Goal: Information Seeking & Learning: Learn about a topic

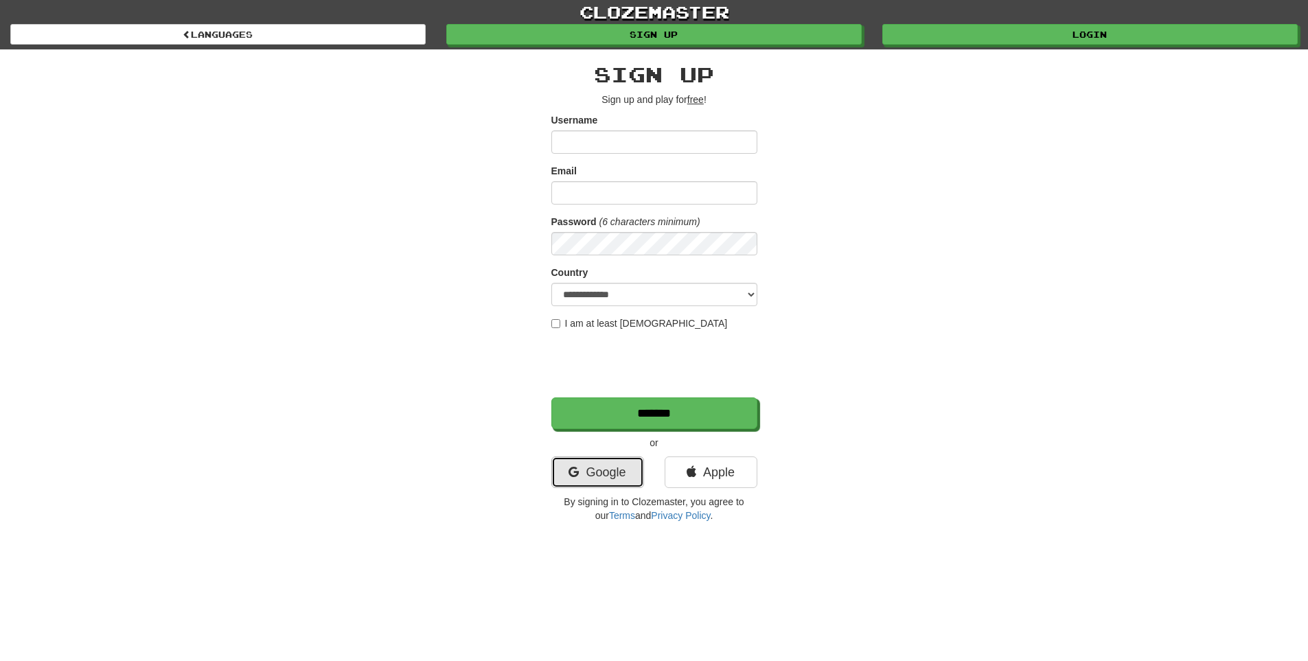
click at [624, 476] on link "Google" at bounding box center [597, 473] width 93 height 32
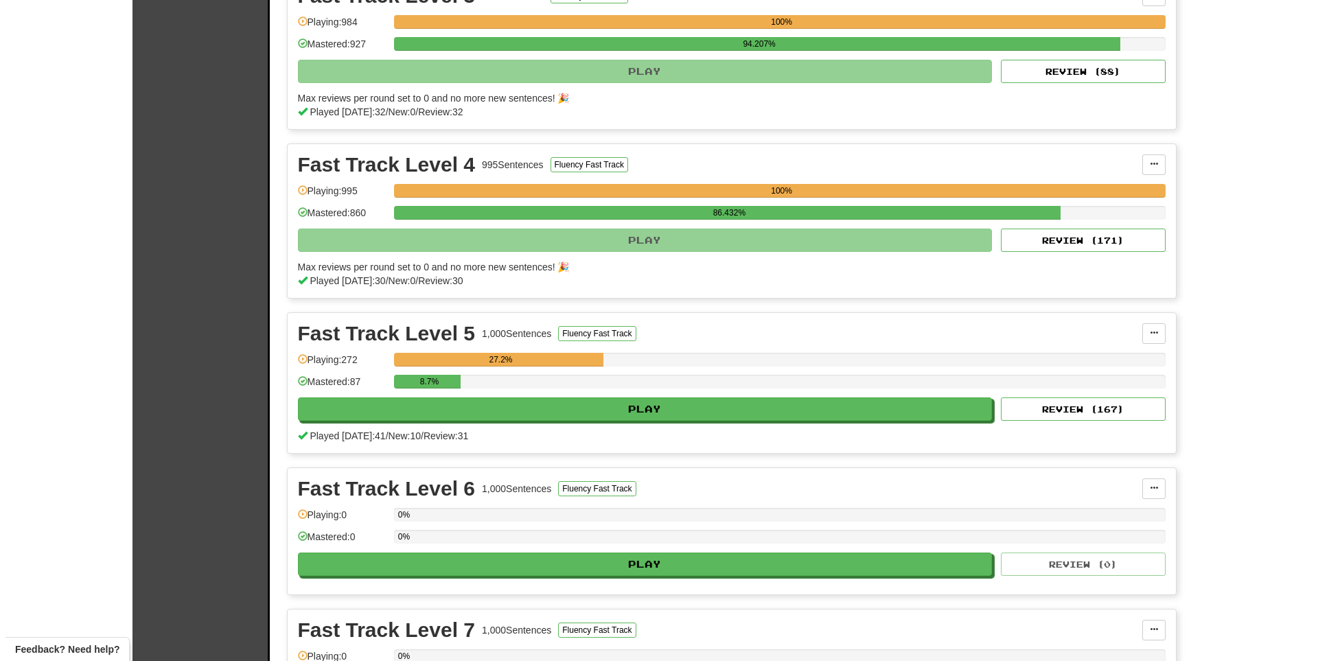
scroll to position [687, 0]
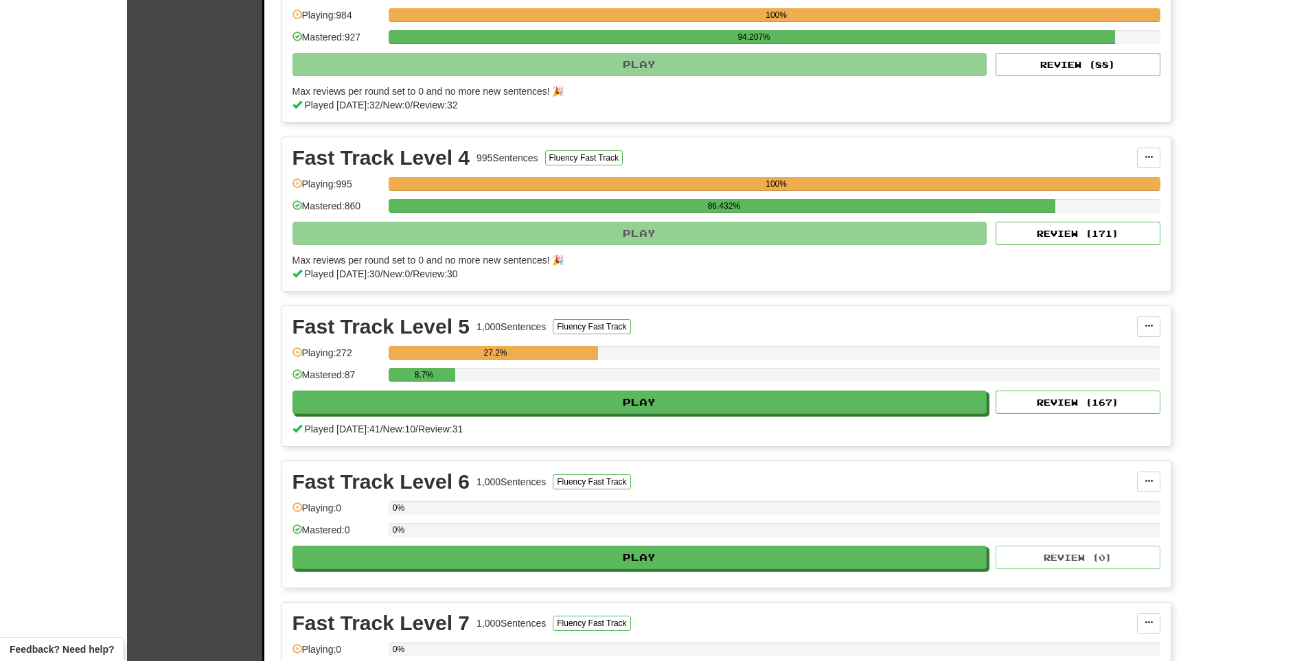
click at [730, 414] on div "Fast Track Level 5 1,000 Sentences Fluency Fast Track Manage Sentences Unpin fr…" at bounding box center [726, 376] width 888 height 140
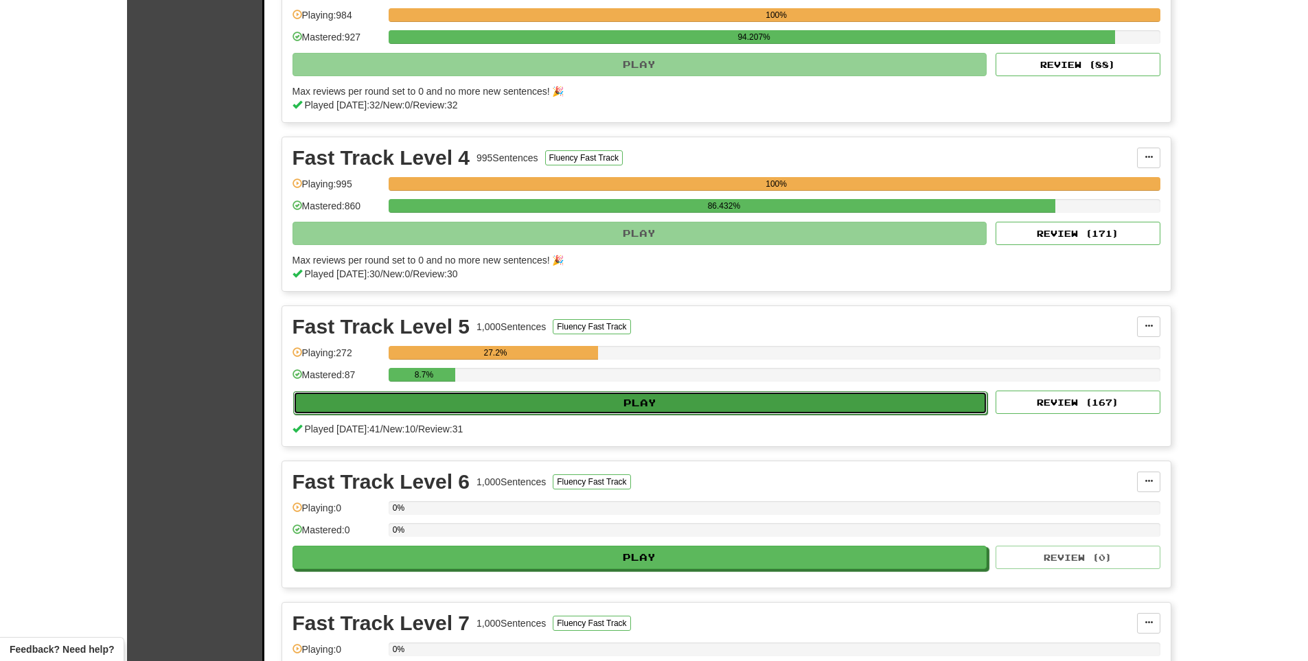
click at [739, 403] on button "Play" at bounding box center [640, 402] width 695 height 23
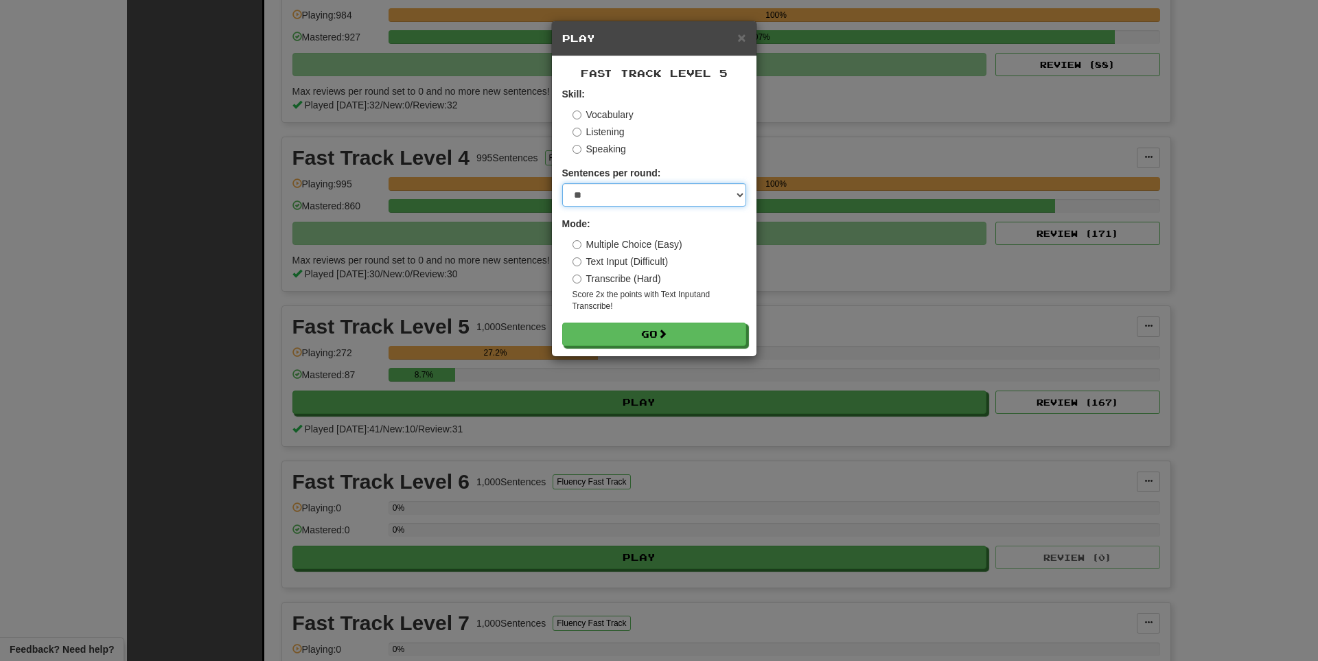
click at [677, 201] on select "* ** ** ** ** ** *** ********" at bounding box center [654, 194] width 184 height 23
select select "*"
click at [562, 183] on select "* ** ** ** ** ** *** ********" at bounding box center [654, 194] width 184 height 23
click at [629, 334] on button "Go" at bounding box center [655, 334] width 184 height 23
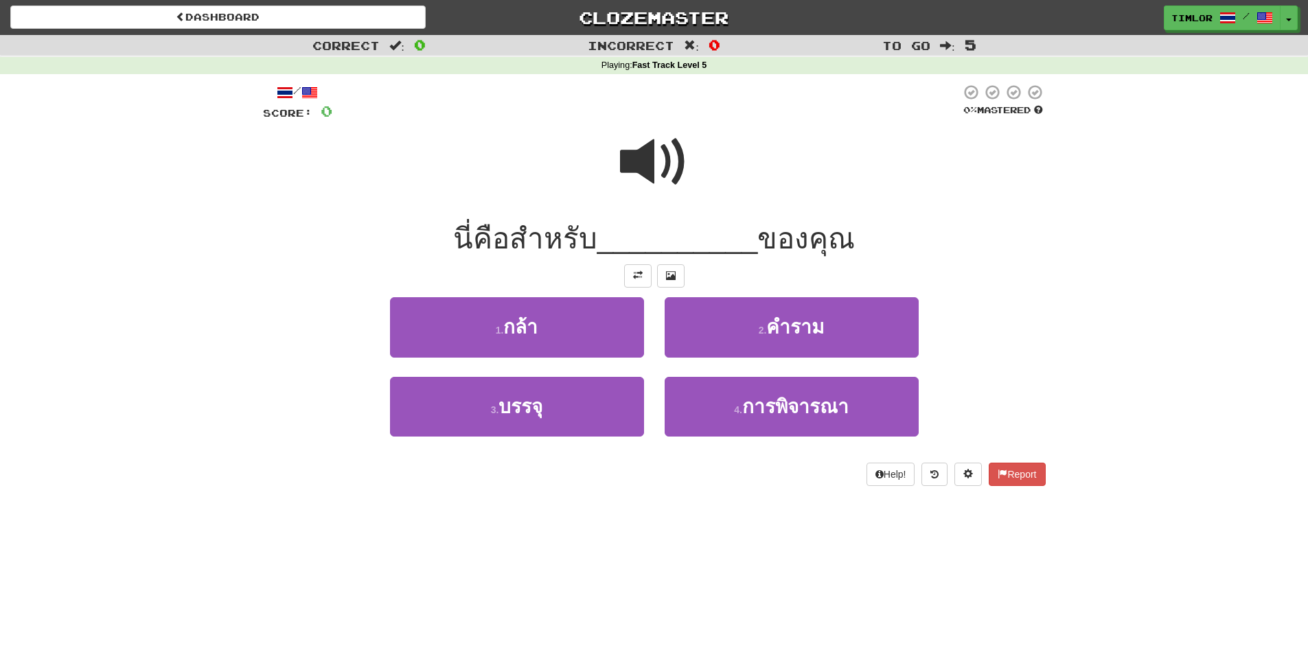
click at [685, 136] on span at bounding box center [654, 162] width 69 height 69
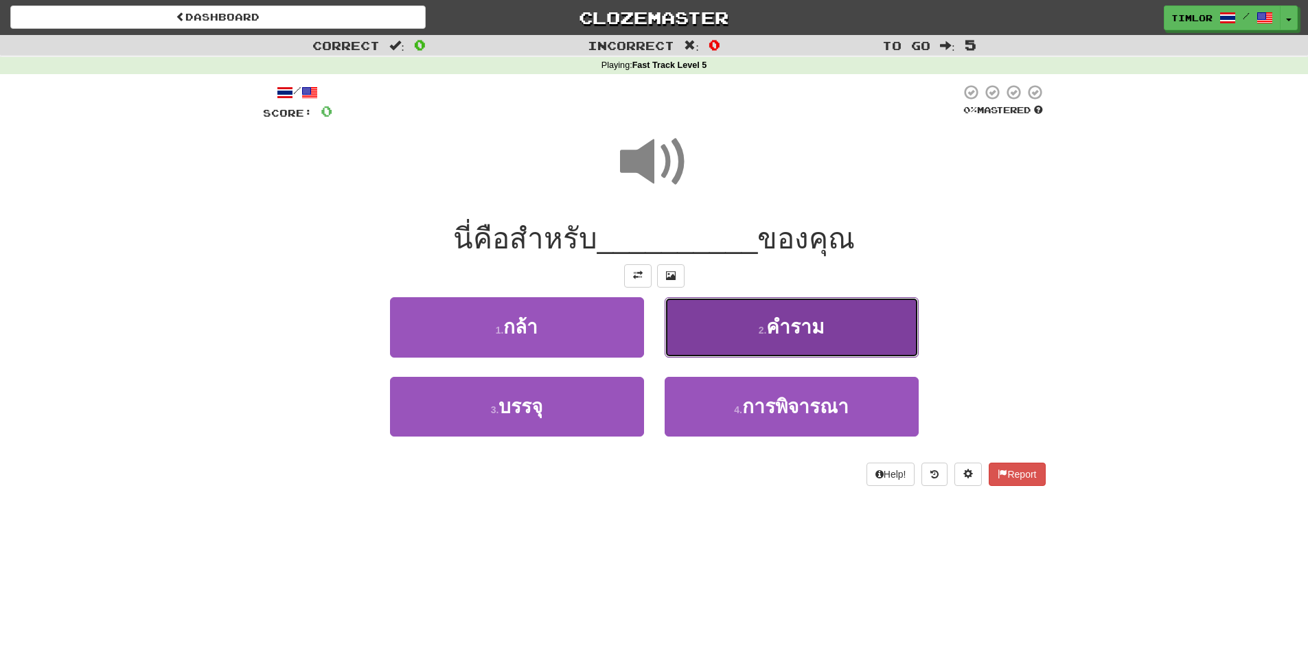
click at [801, 334] on span "คําราม" at bounding box center [795, 327] width 58 height 21
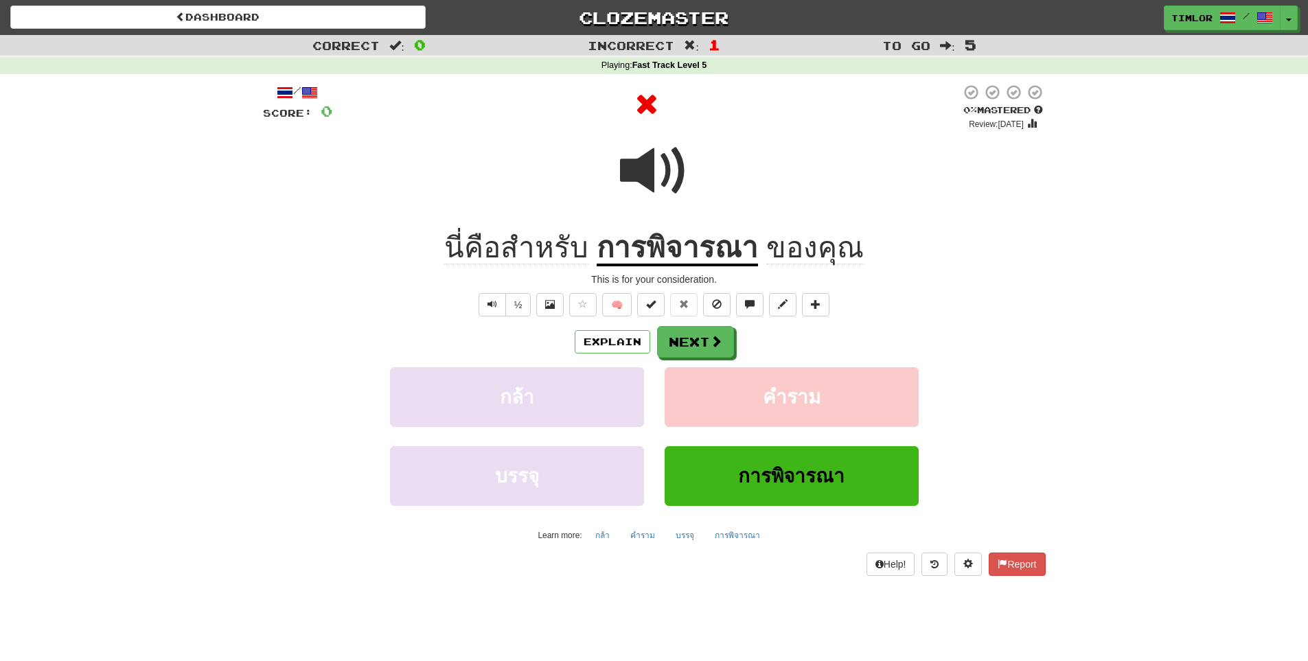
click at [740, 249] on u "การพิจารณา" at bounding box center [677, 248] width 161 height 35
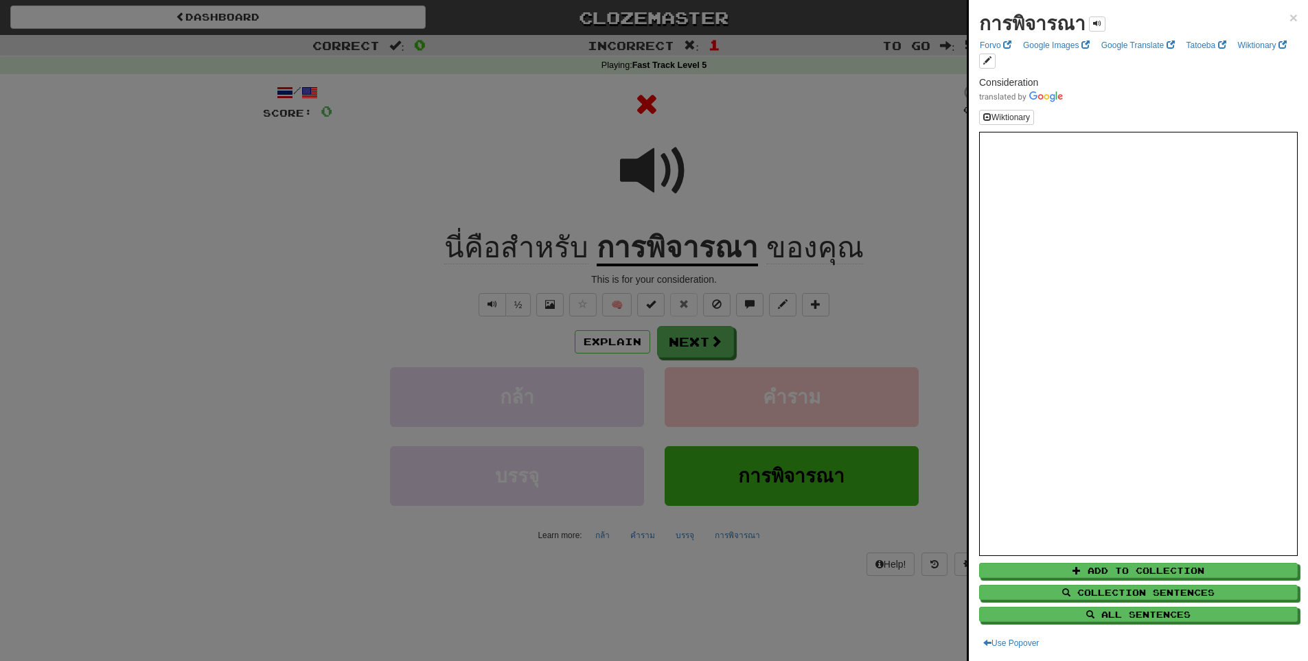
click at [817, 225] on div at bounding box center [654, 330] width 1308 height 661
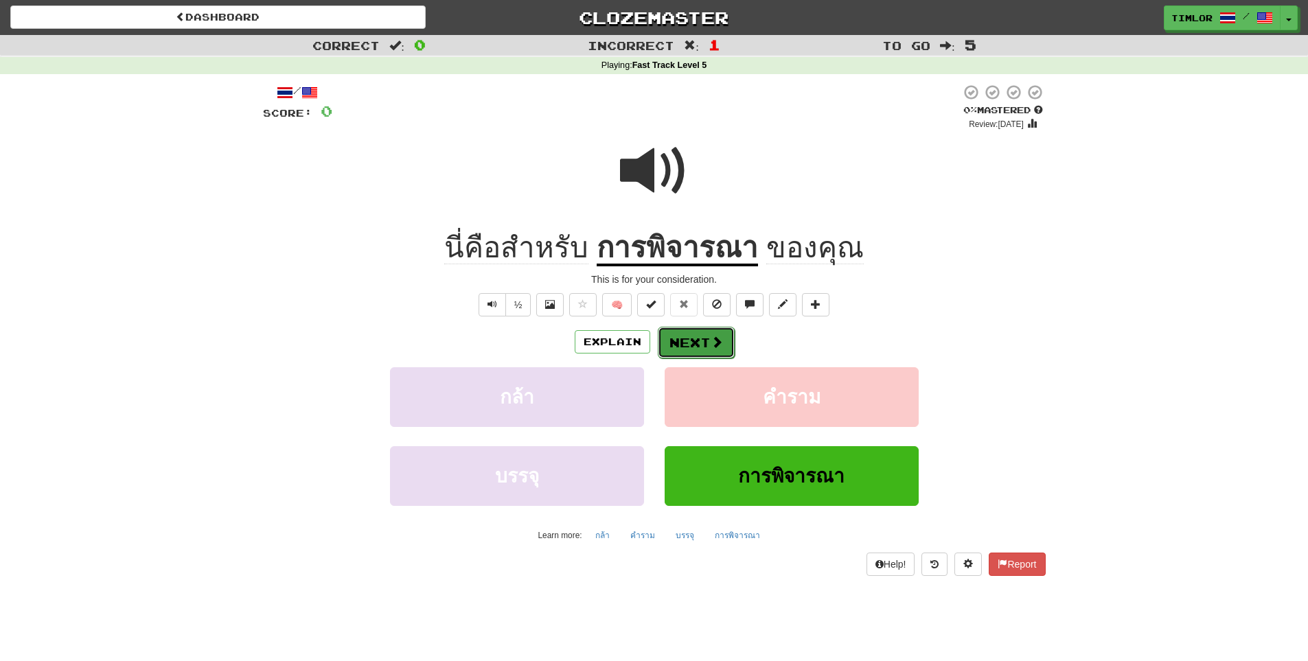
click at [730, 337] on button "Next" at bounding box center [696, 343] width 77 height 32
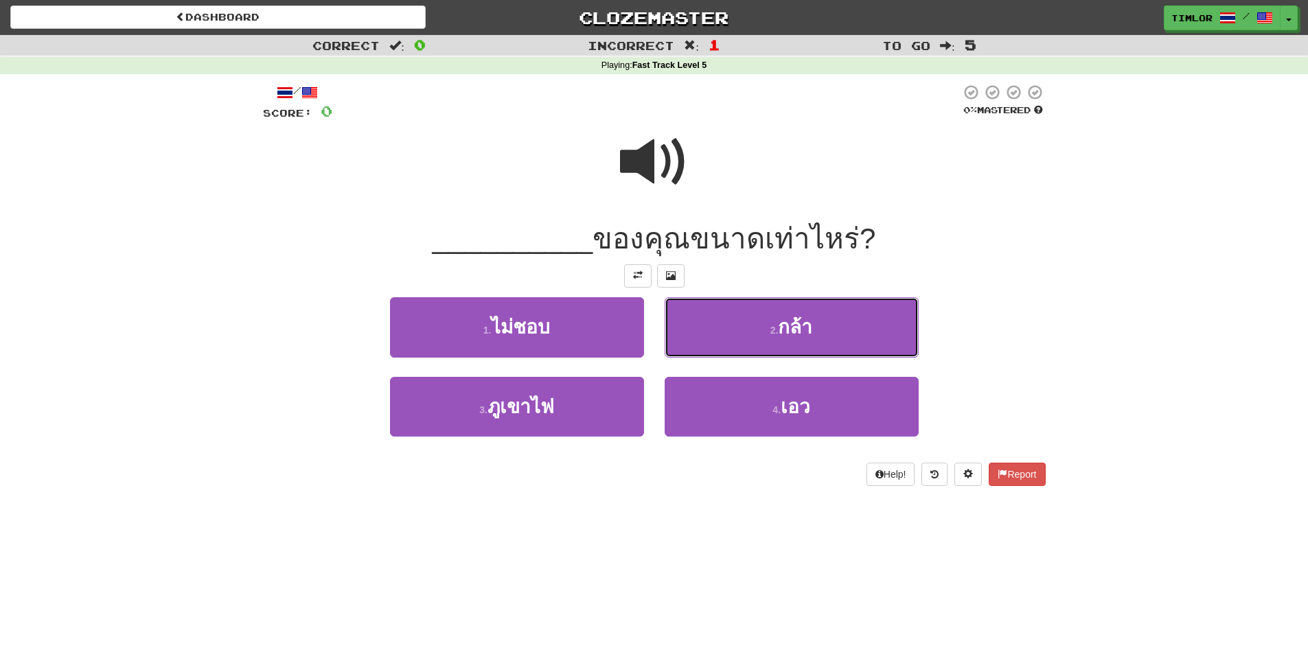
click at [717, 338] on button "2 . กล้า" at bounding box center [792, 327] width 254 height 60
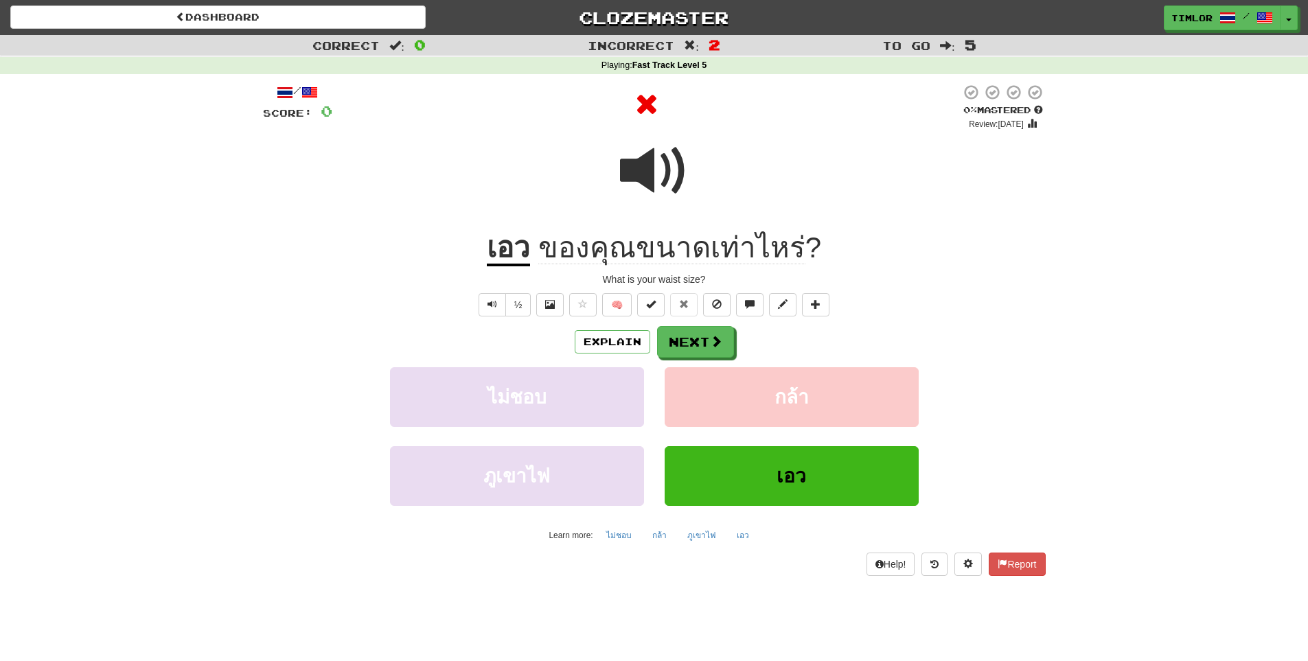
click at [651, 347] on div "Explain Next" at bounding box center [654, 342] width 783 height 32
click at [637, 344] on button "Explain" at bounding box center [613, 341] width 76 height 23
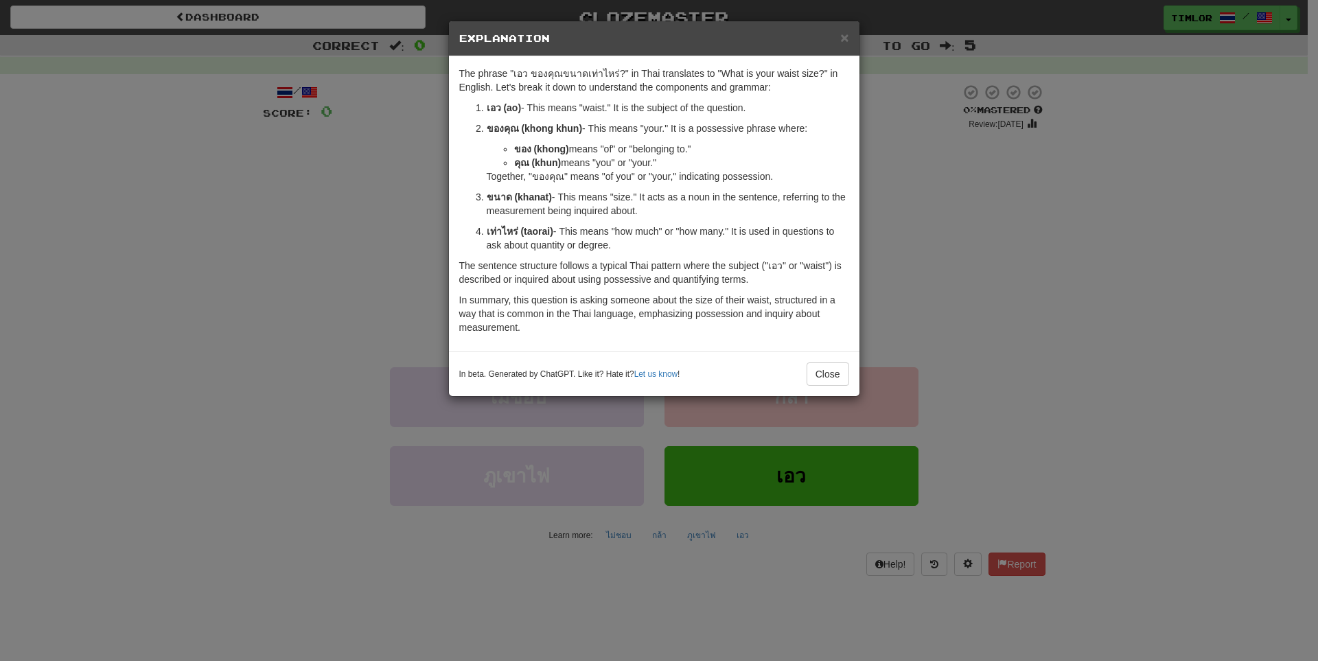
click at [969, 298] on div "× Explanation The phrase "เอว ของคุณขนาดเท่าไหร่?" in Thai translates to "What …" at bounding box center [659, 330] width 1318 height 661
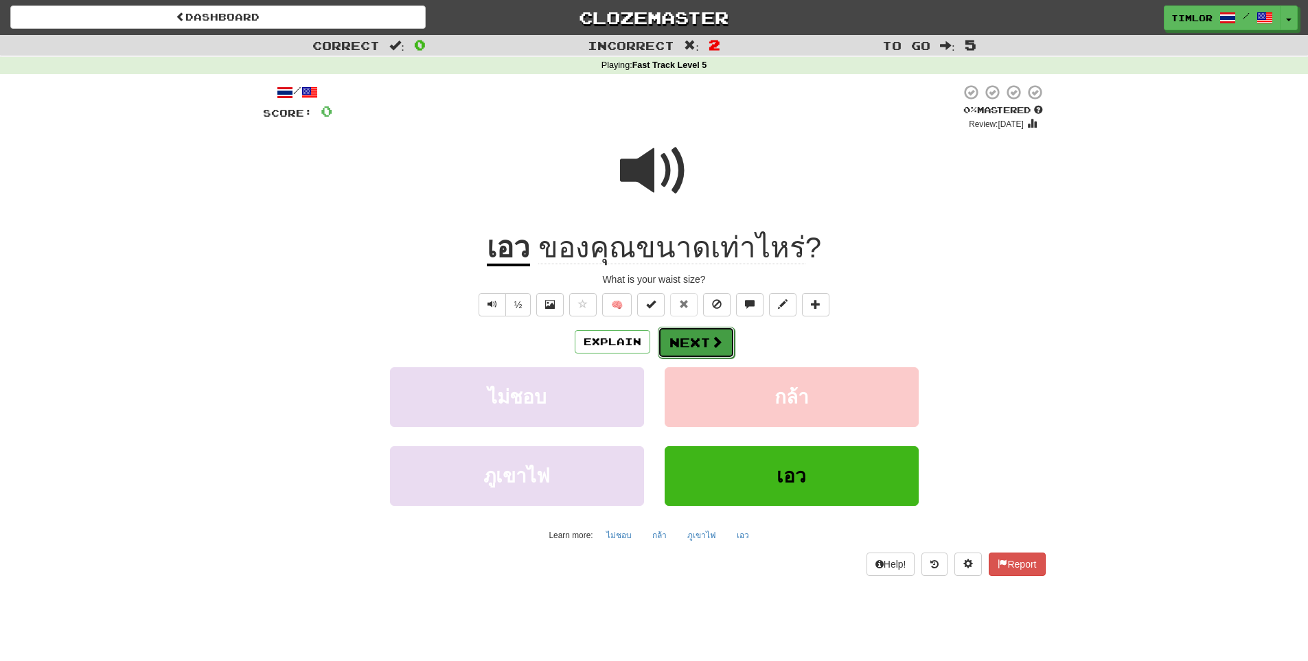
click at [682, 335] on button "Next" at bounding box center [696, 343] width 77 height 32
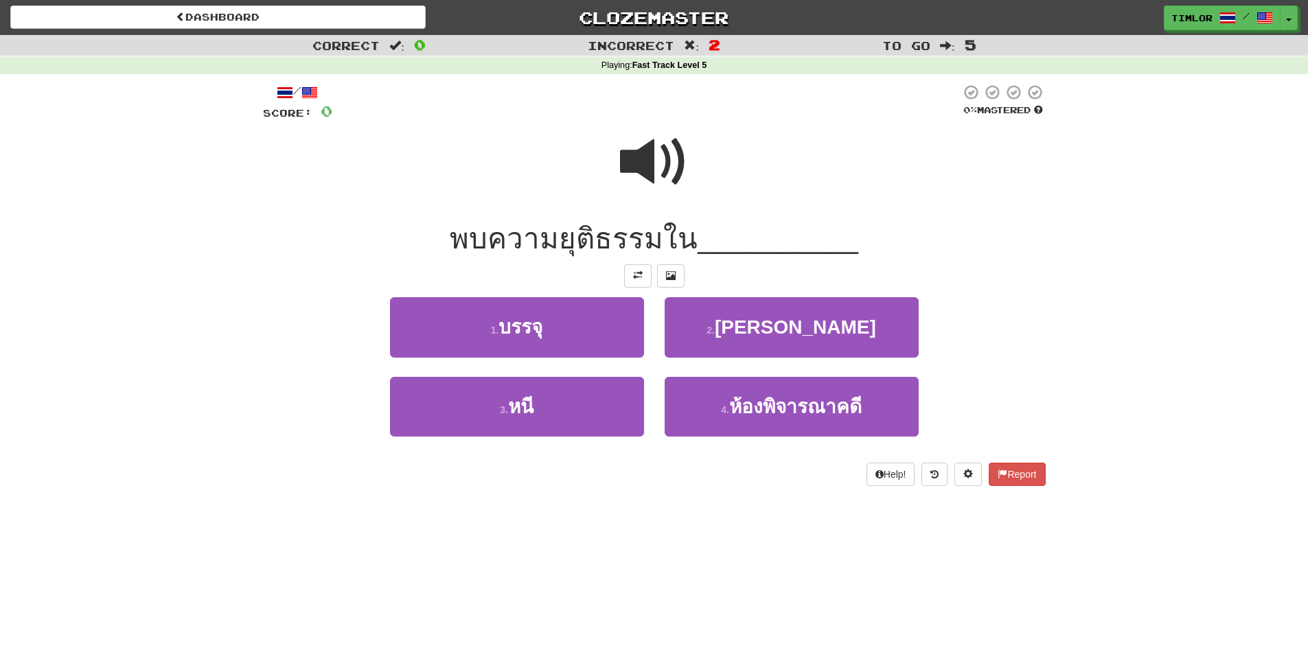
click at [665, 175] on span at bounding box center [654, 162] width 69 height 69
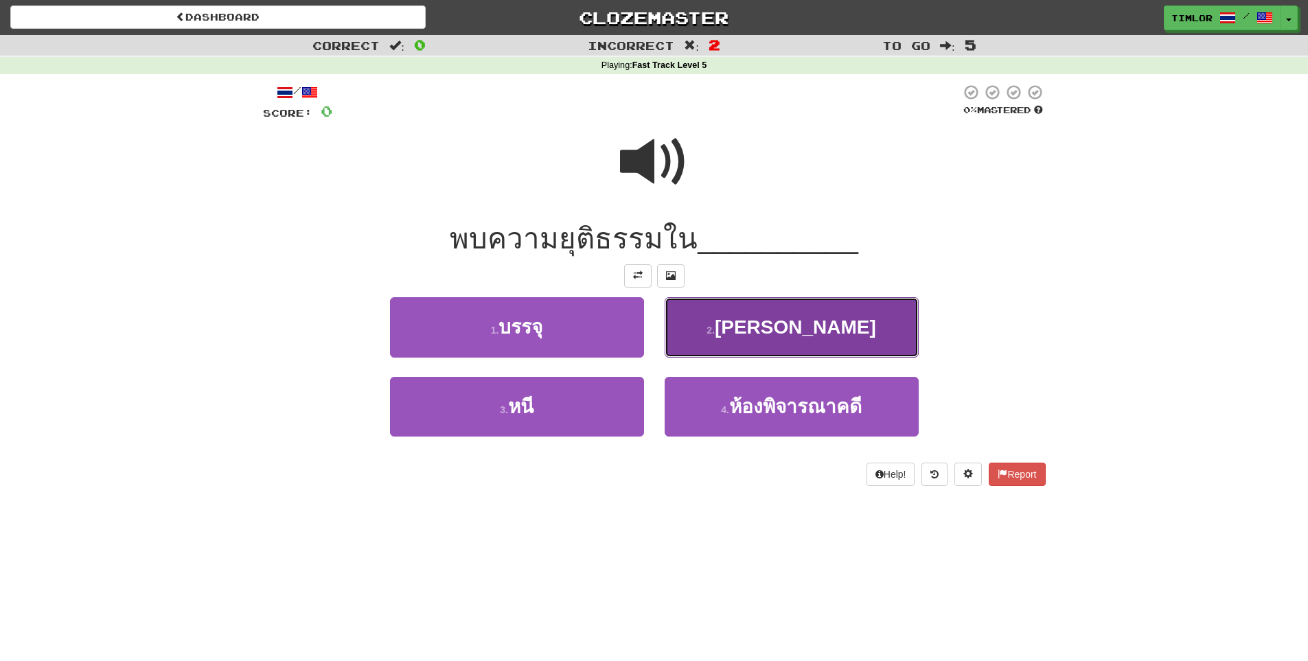
click at [733, 328] on button "2 . เข้มงวด" at bounding box center [792, 327] width 254 height 60
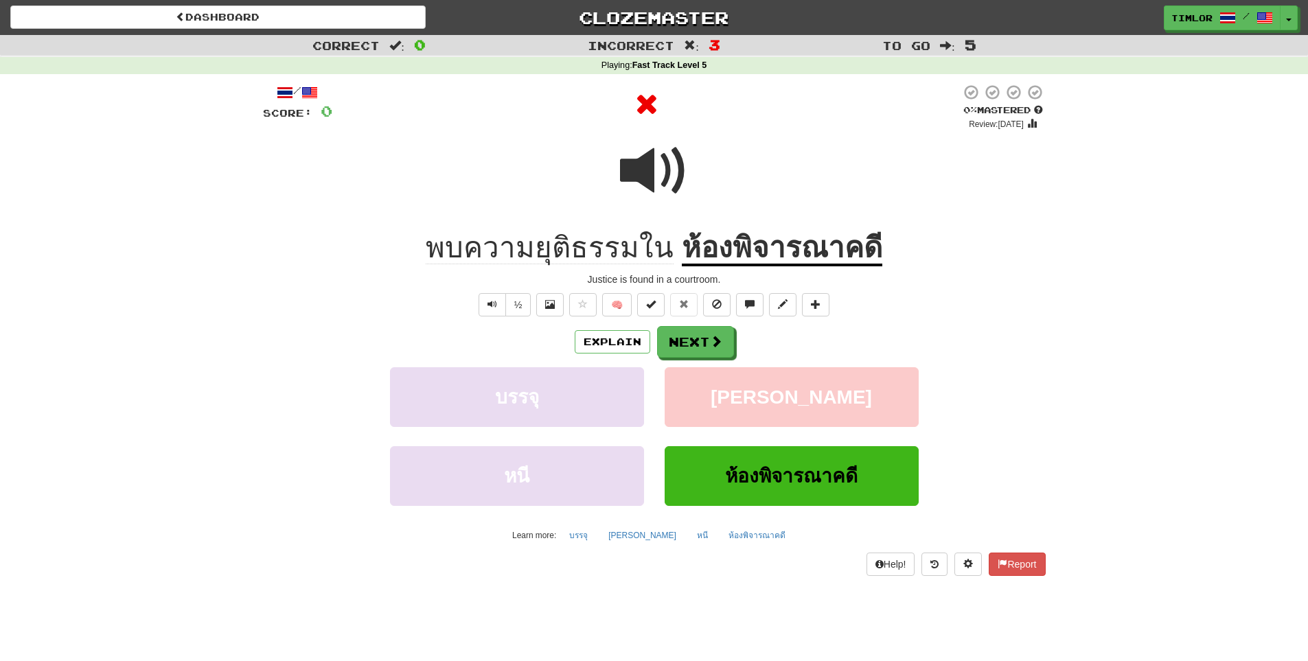
click at [708, 255] on u "ห้องพิจารณาคดี" at bounding box center [782, 248] width 200 height 35
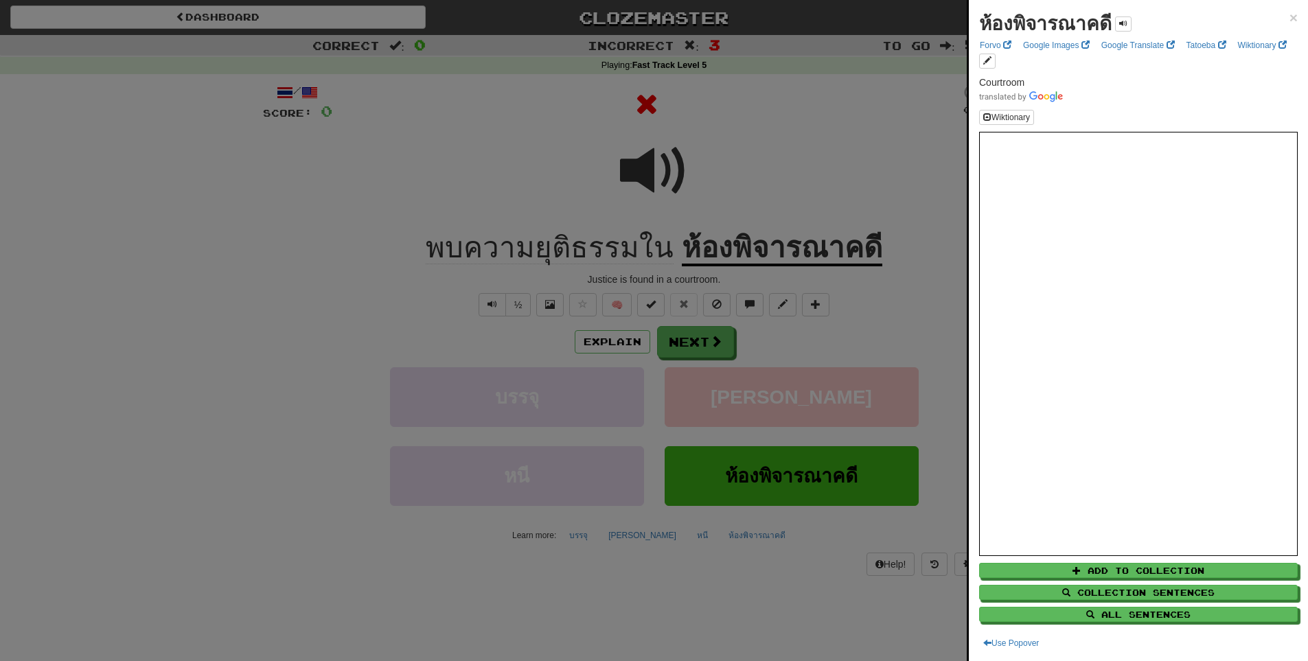
click at [823, 303] on div at bounding box center [654, 330] width 1308 height 661
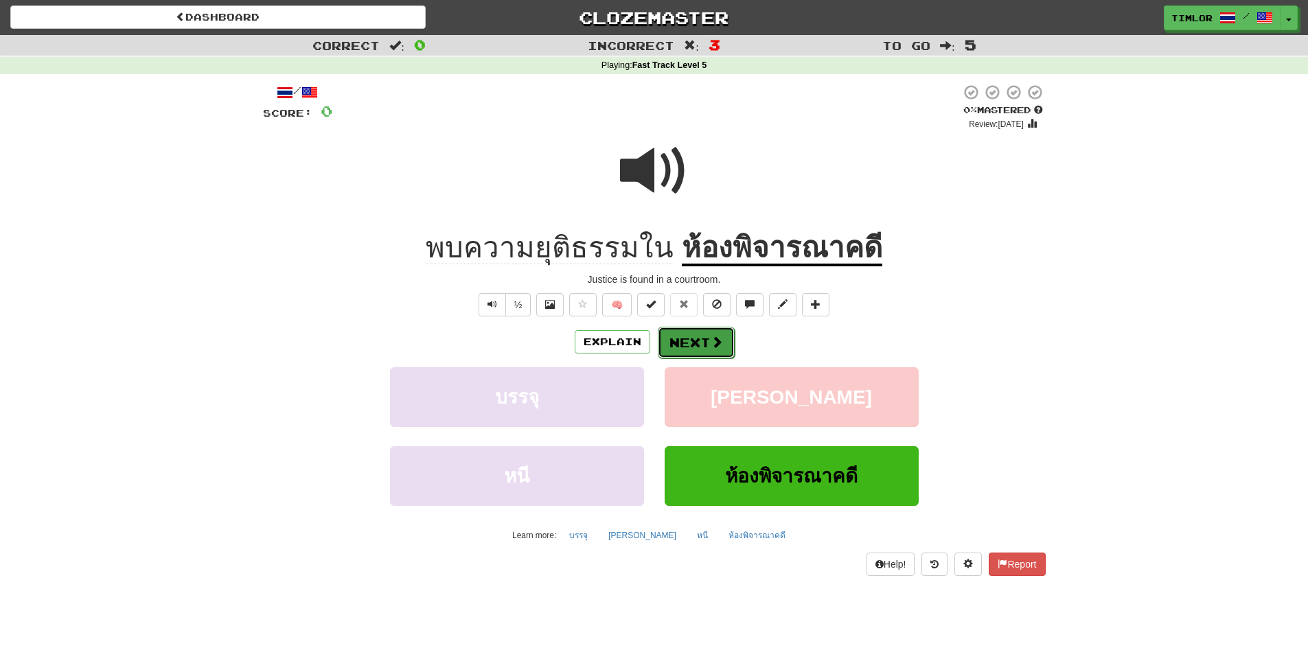
click at [678, 346] on button "Next" at bounding box center [696, 343] width 77 height 32
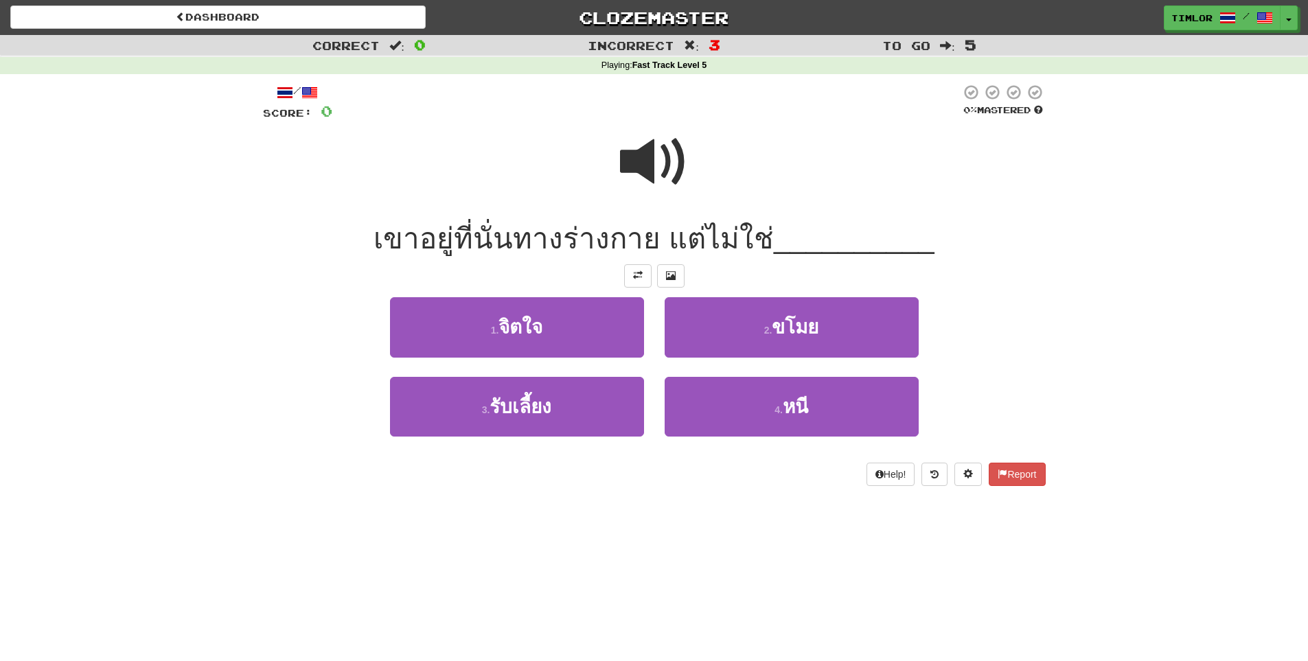
click at [680, 185] on span at bounding box center [654, 162] width 69 height 69
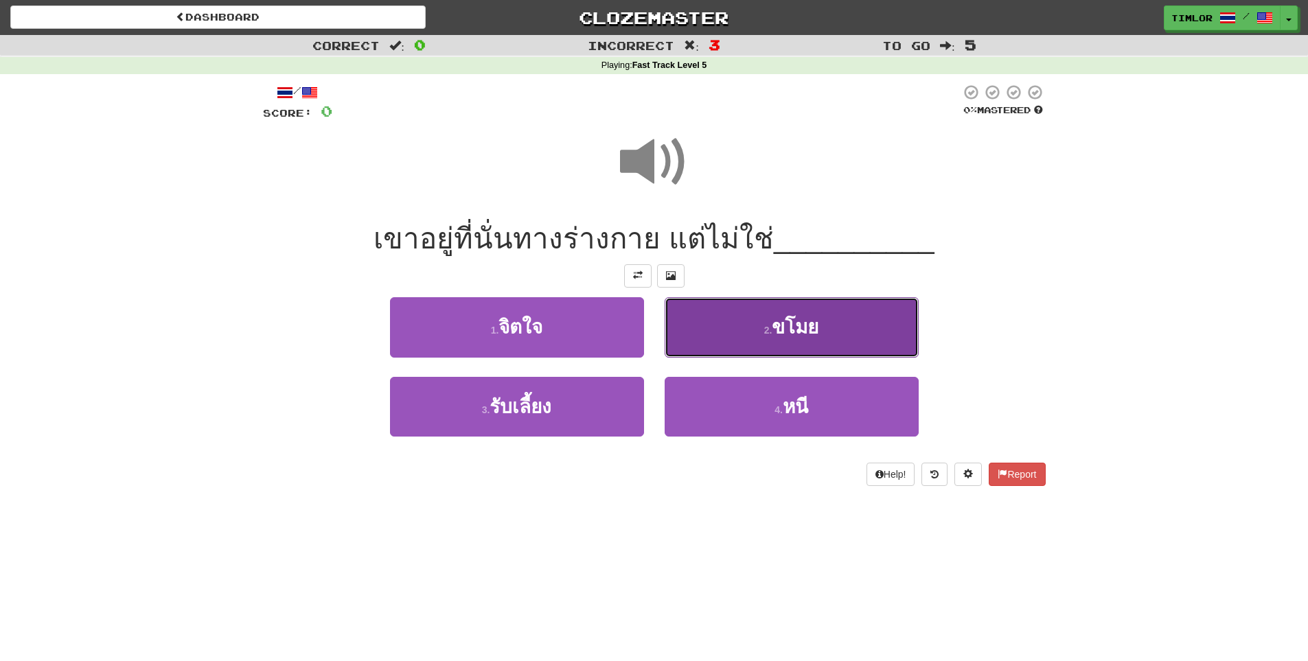
click at [682, 316] on button "2 . ขโมย" at bounding box center [792, 327] width 254 height 60
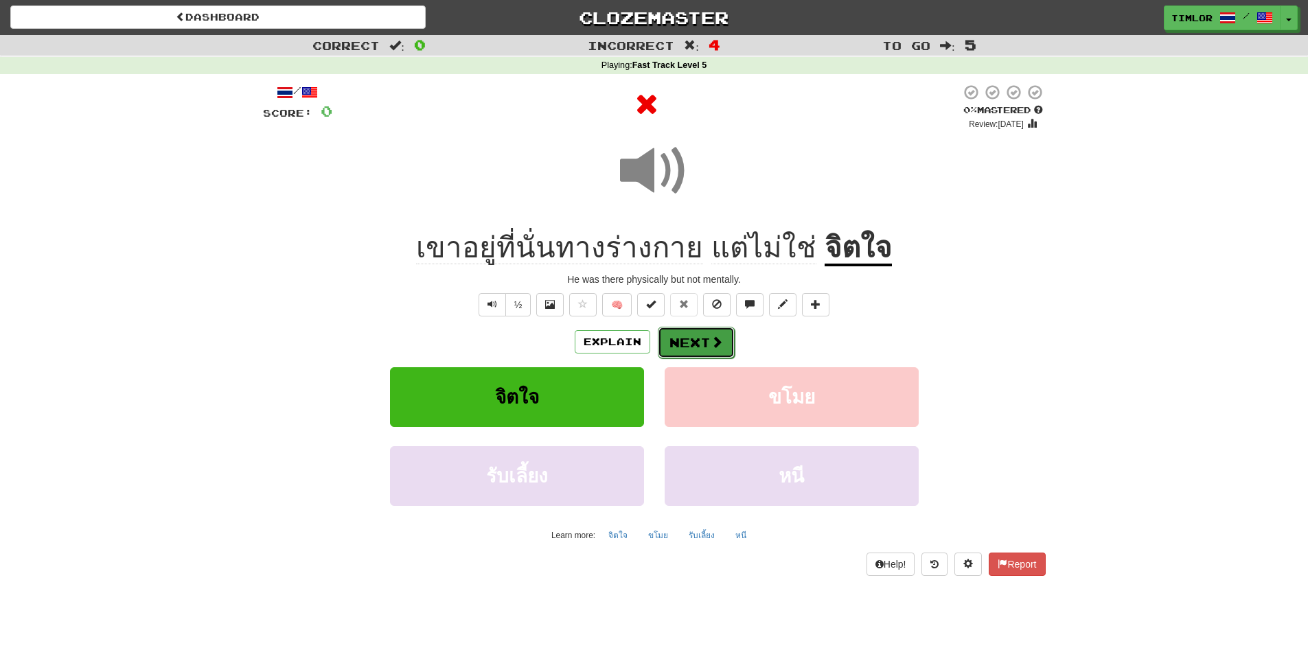
click at [689, 345] on button "Next" at bounding box center [696, 343] width 77 height 32
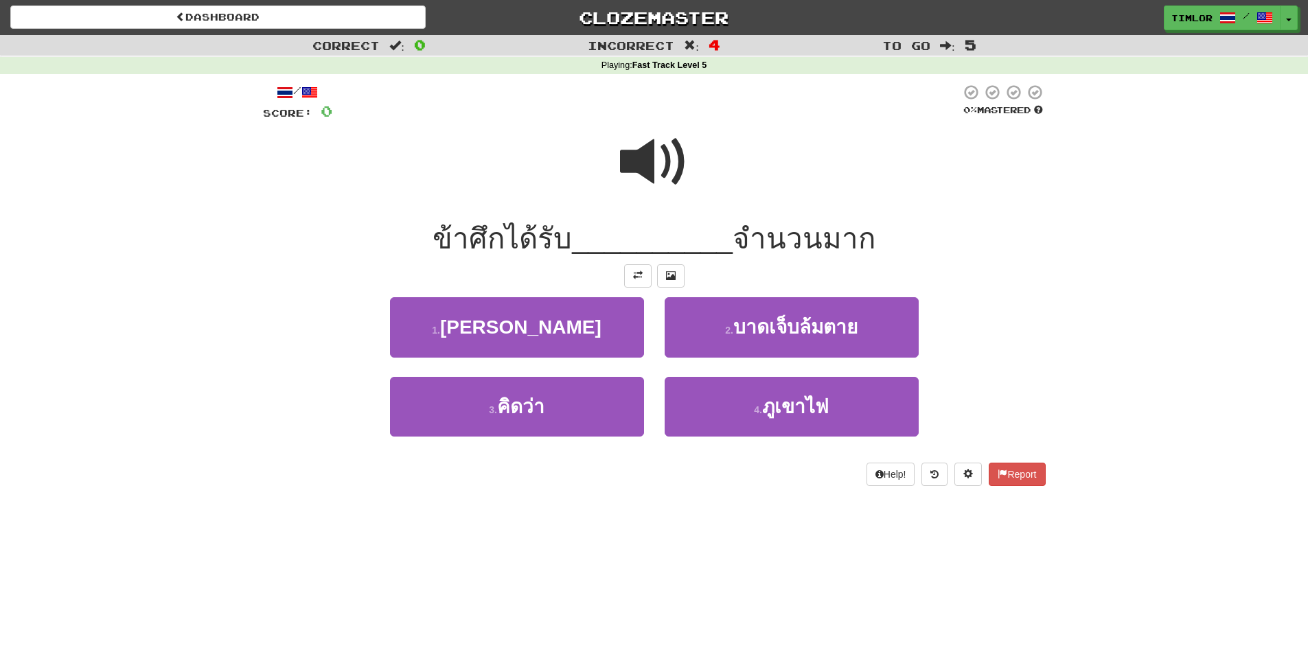
drag, startPoint x: 641, startPoint y: 148, endPoint x: 641, endPoint y: 156, distance: 7.6
click at [641, 156] on span at bounding box center [654, 162] width 69 height 69
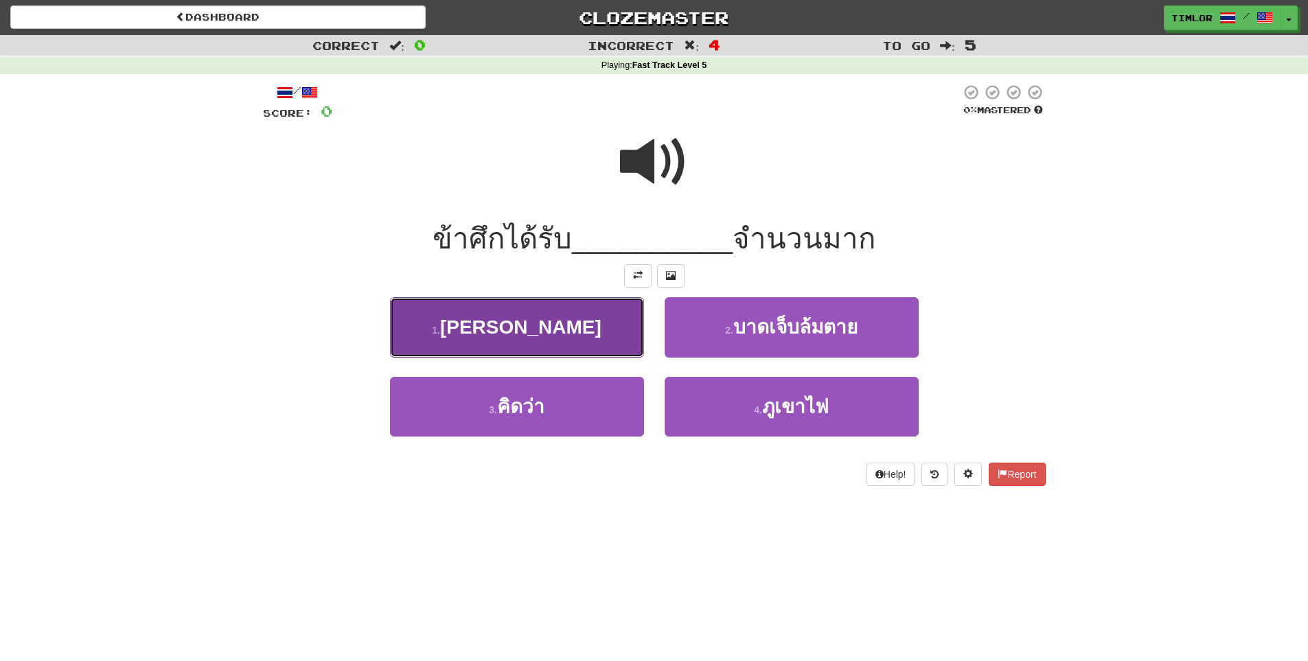
click at [594, 336] on button "1 . พายุ" at bounding box center [517, 327] width 254 height 60
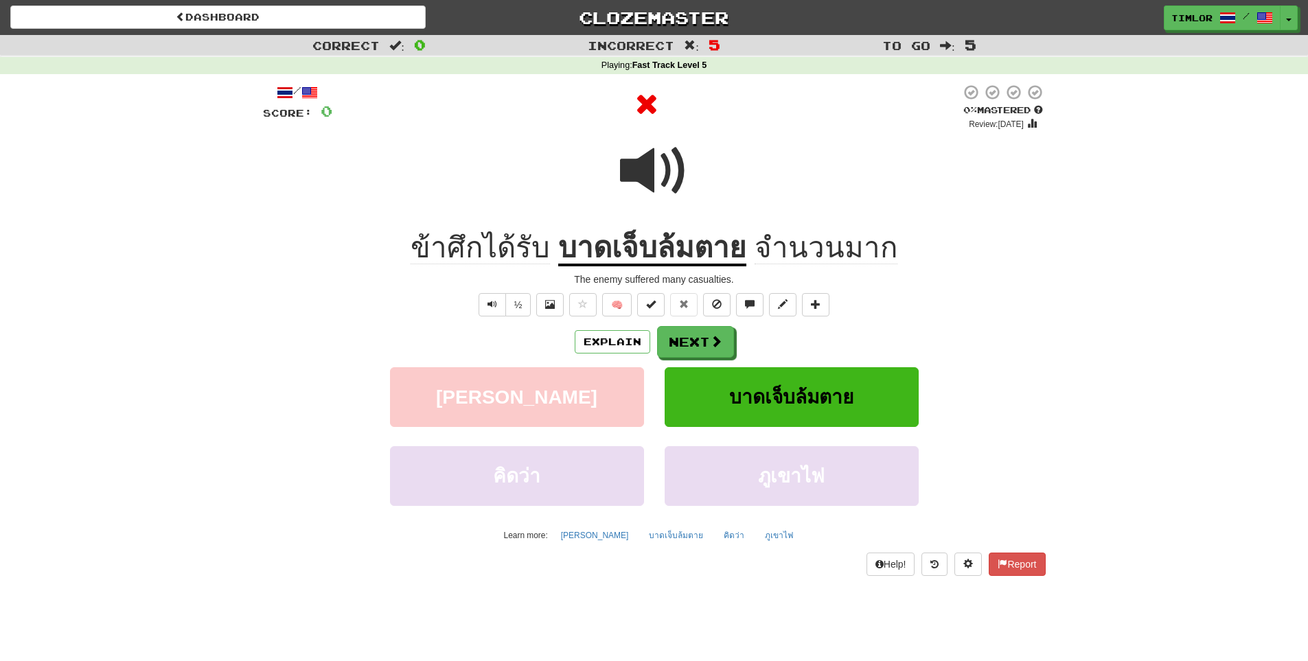
click at [728, 262] on u "บาดเจ็บล้มตาย" at bounding box center [652, 248] width 188 height 35
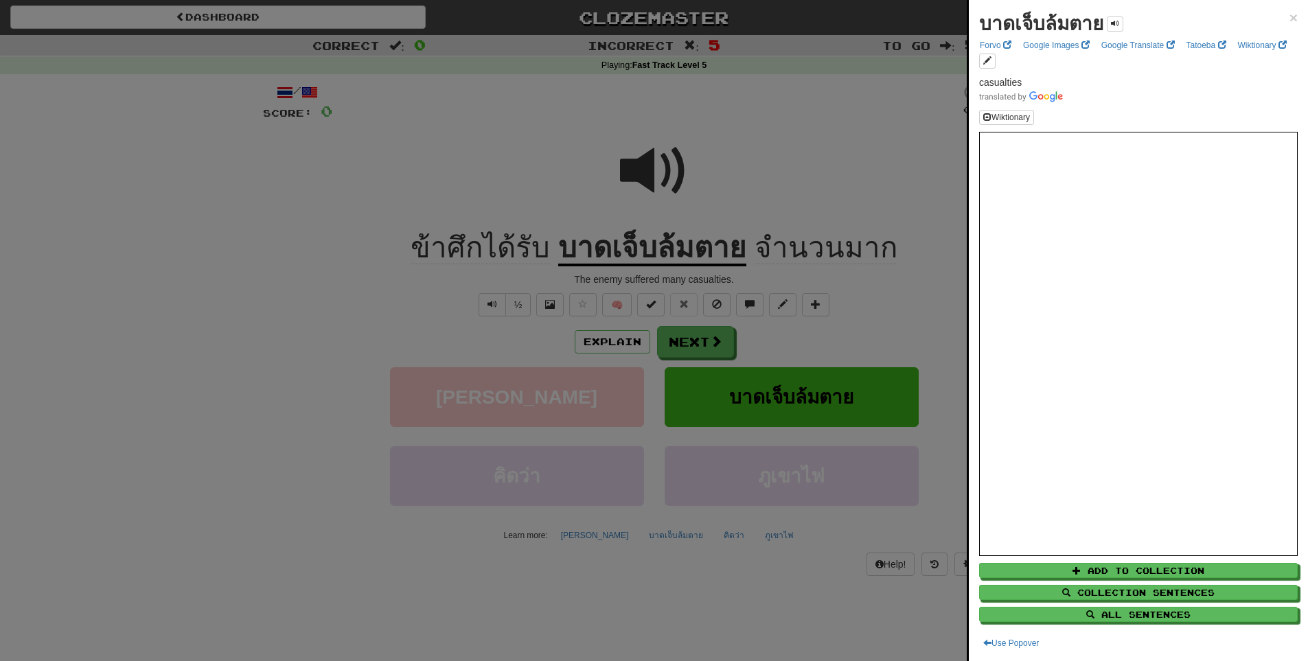
click at [742, 361] on div at bounding box center [654, 330] width 1308 height 661
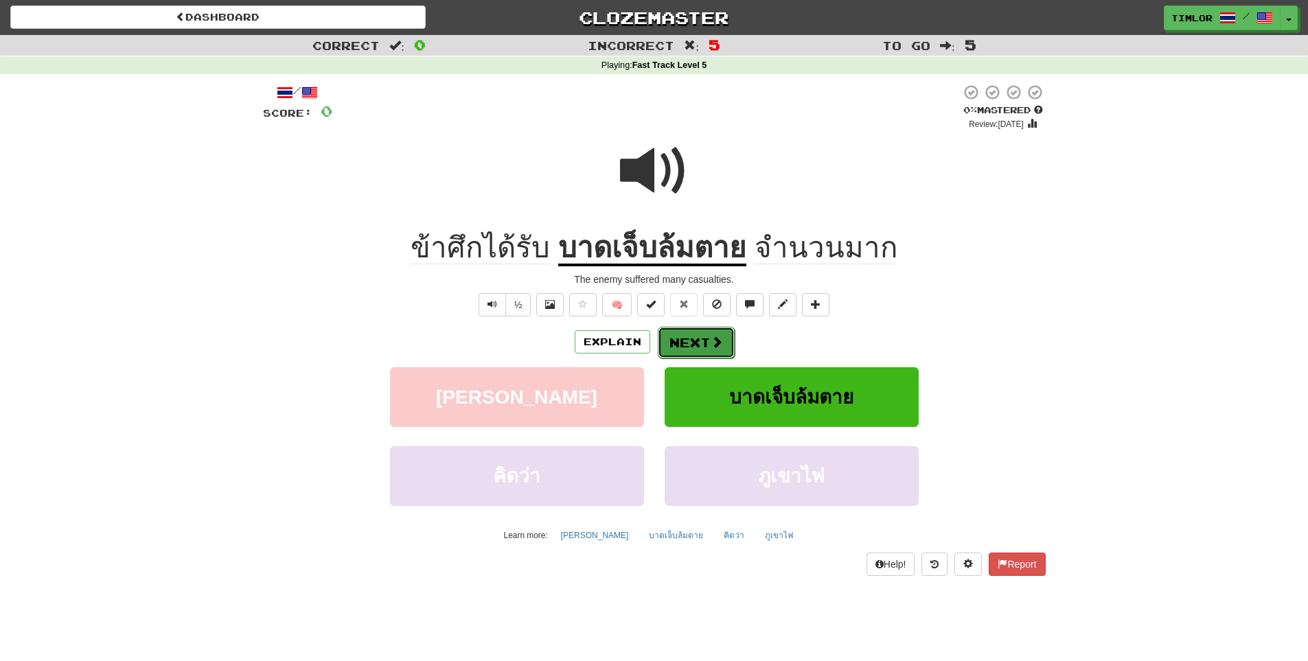
click at [665, 350] on button "Next" at bounding box center [696, 343] width 77 height 32
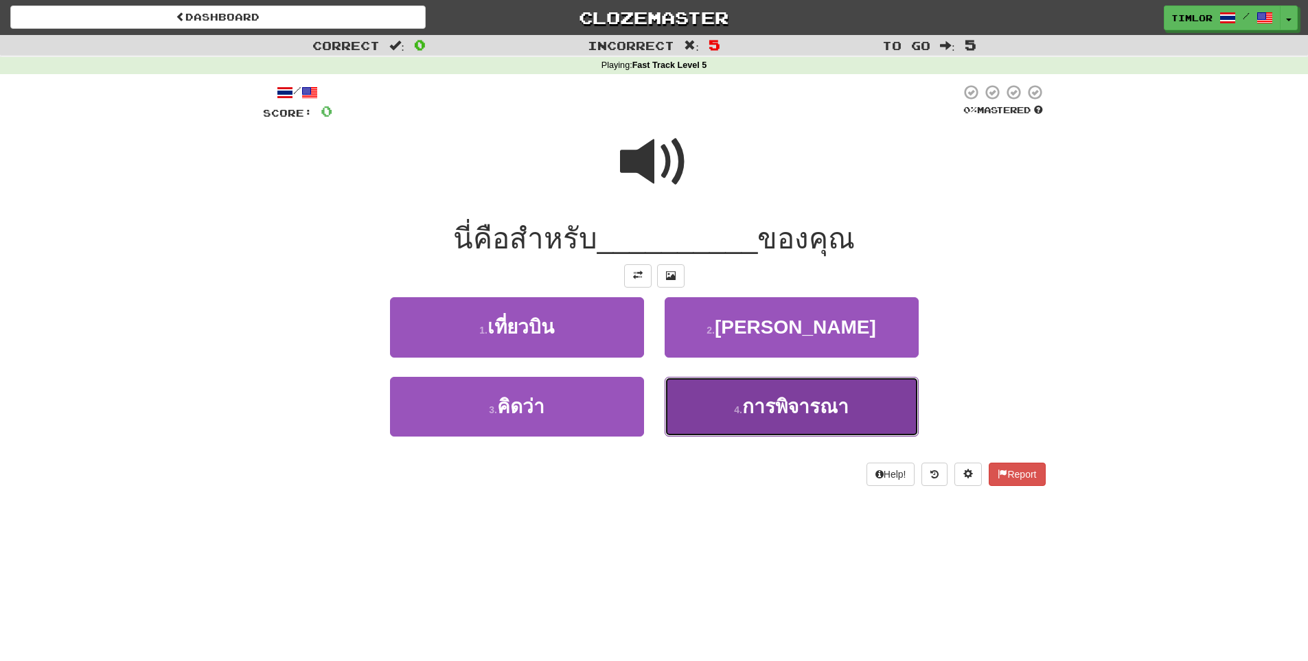
click at [687, 382] on button "4 . การพิจารณา" at bounding box center [792, 407] width 254 height 60
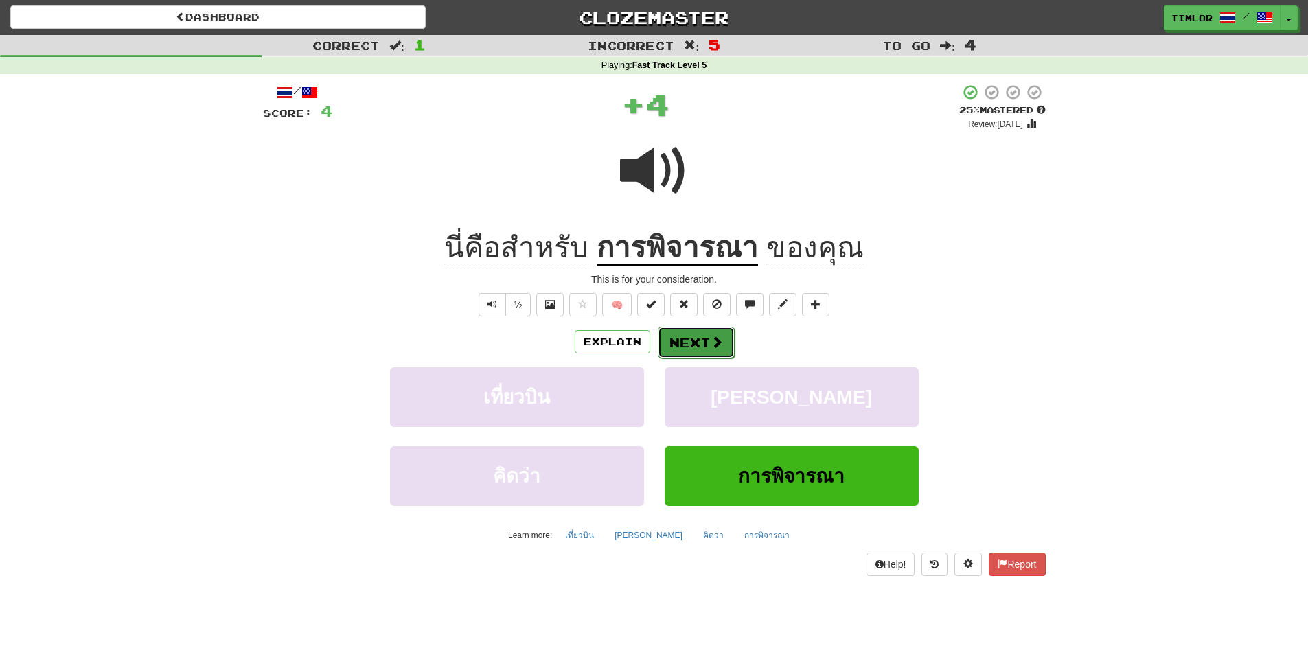
click at [713, 355] on button "Next" at bounding box center [696, 343] width 77 height 32
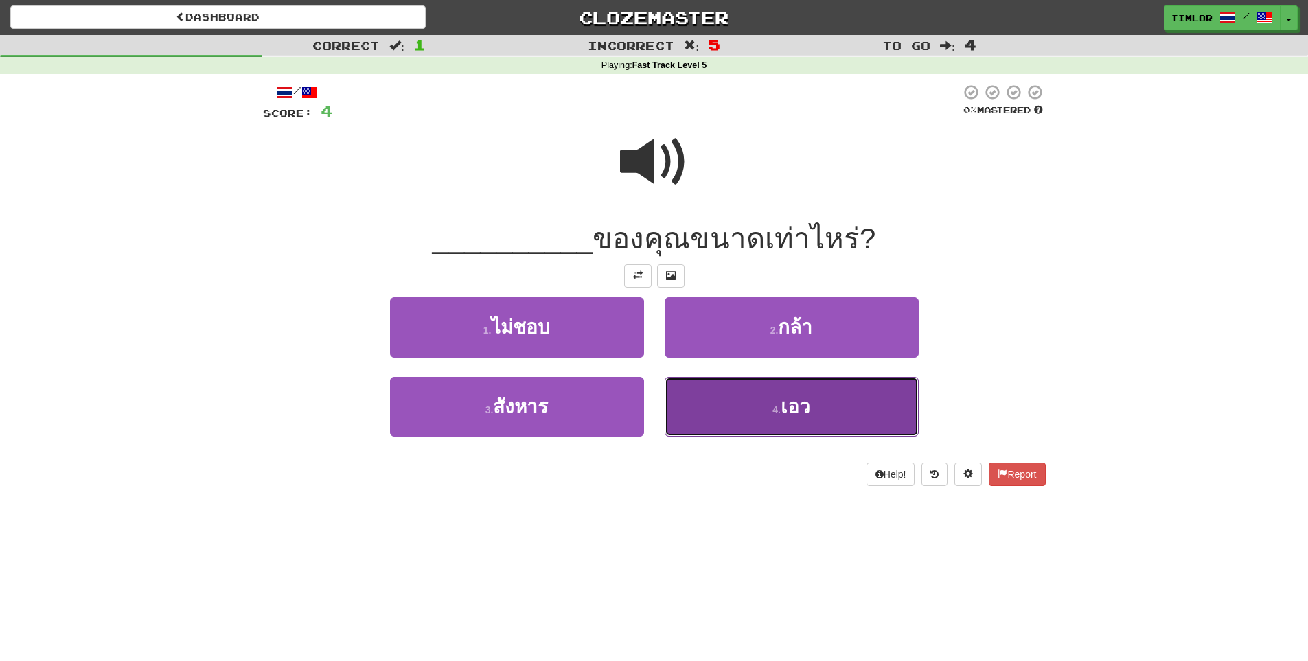
click at [726, 424] on button "4 . เอว" at bounding box center [792, 407] width 254 height 60
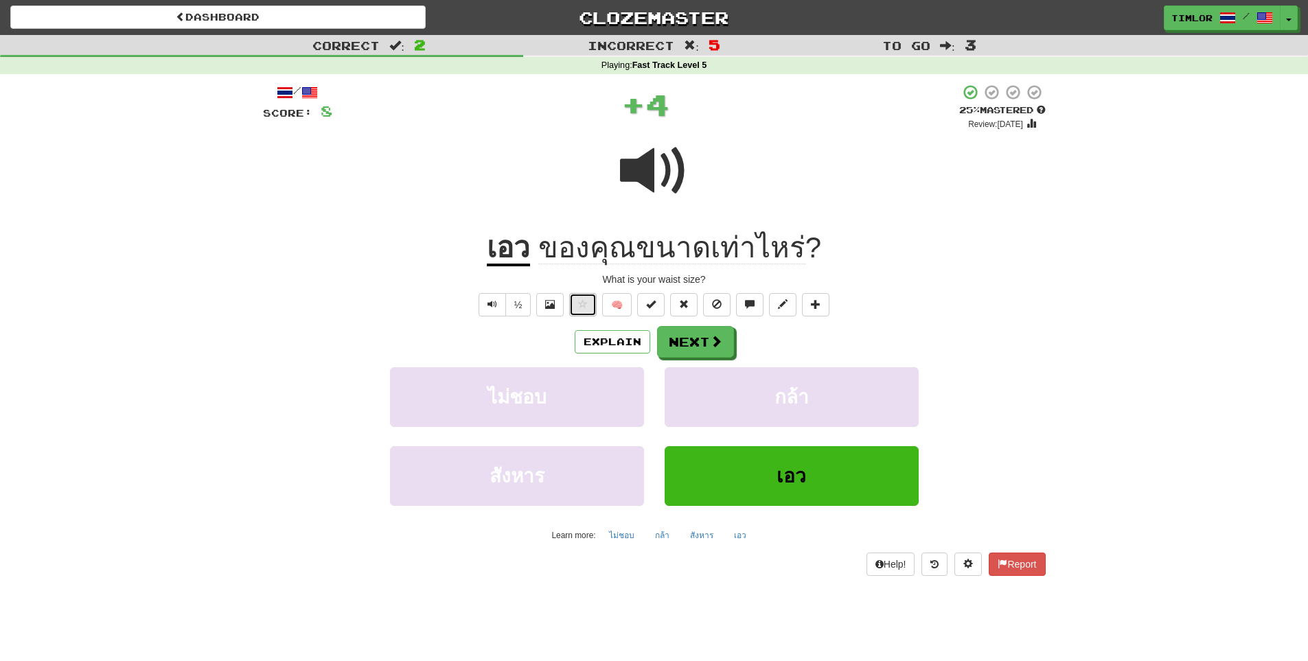
click at [580, 294] on button at bounding box center [582, 304] width 27 height 23
click at [724, 338] on button "Next" at bounding box center [696, 343] width 77 height 32
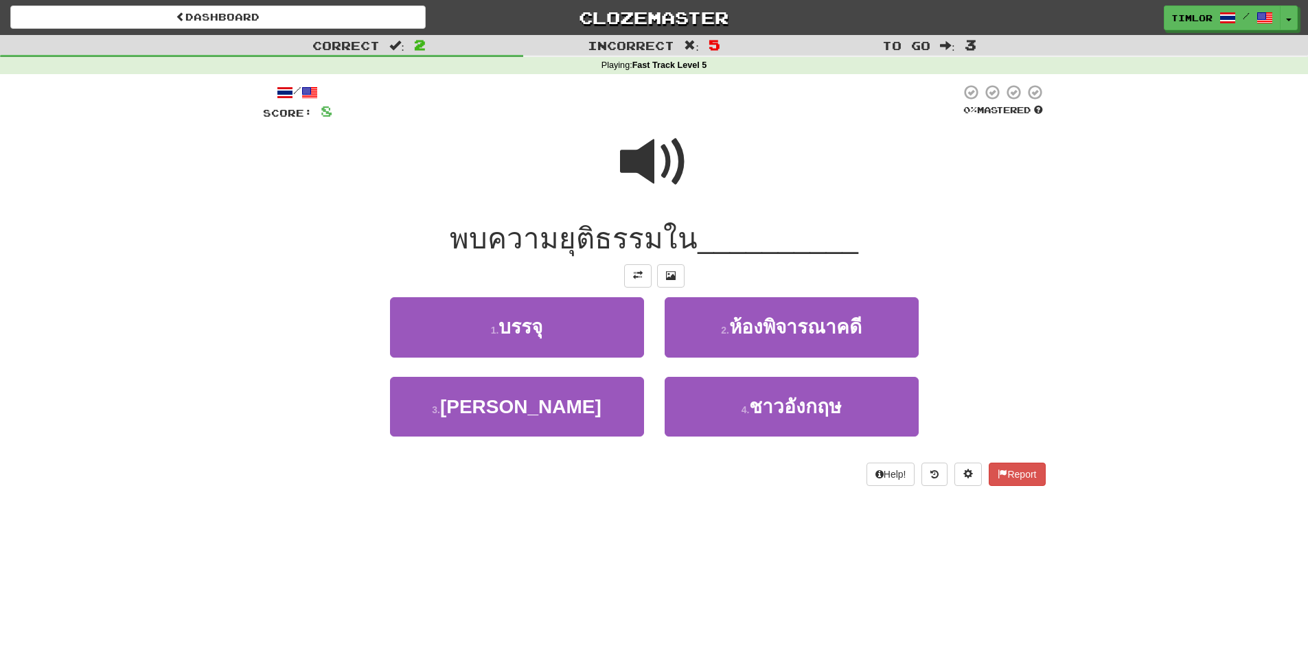
click at [632, 176] on span at bounding box center [654, 162] width 69 height 69
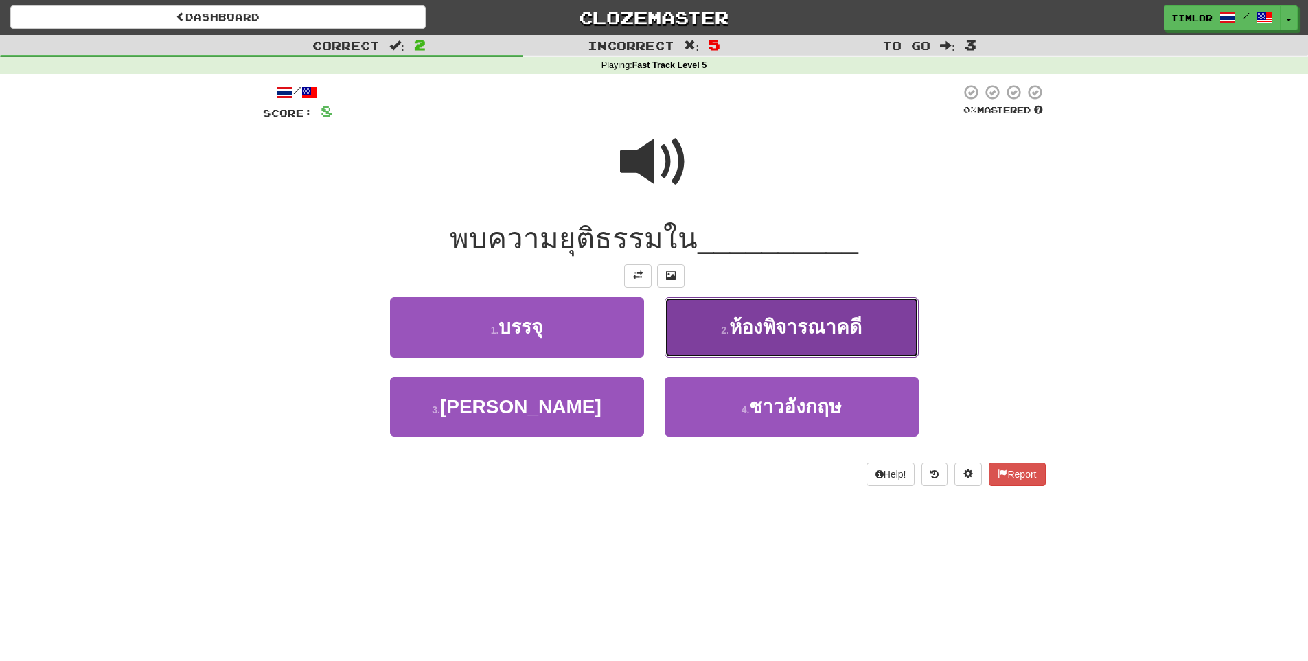
click at [754, 337] on span "ห้องพิจารณาคดี" at bounding box center [795, 327] width 133 height 21
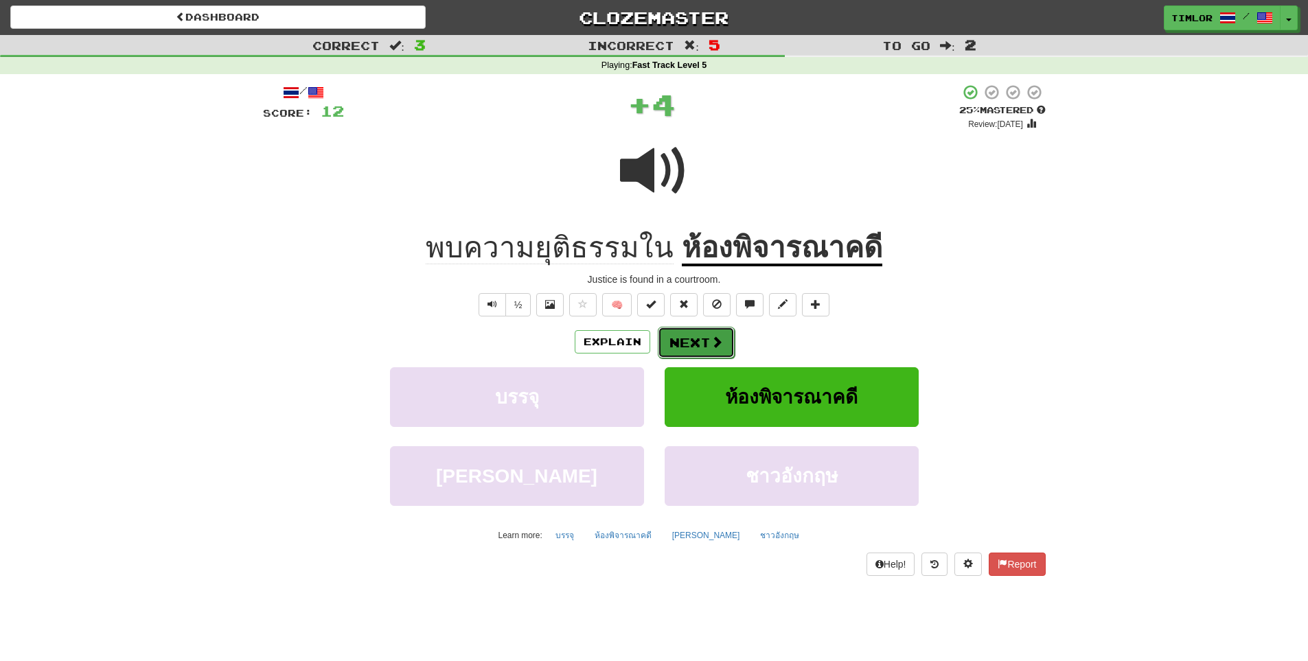
click at [704, 331] on button "Next" at bounding box center [696, 343] width 77 height 32
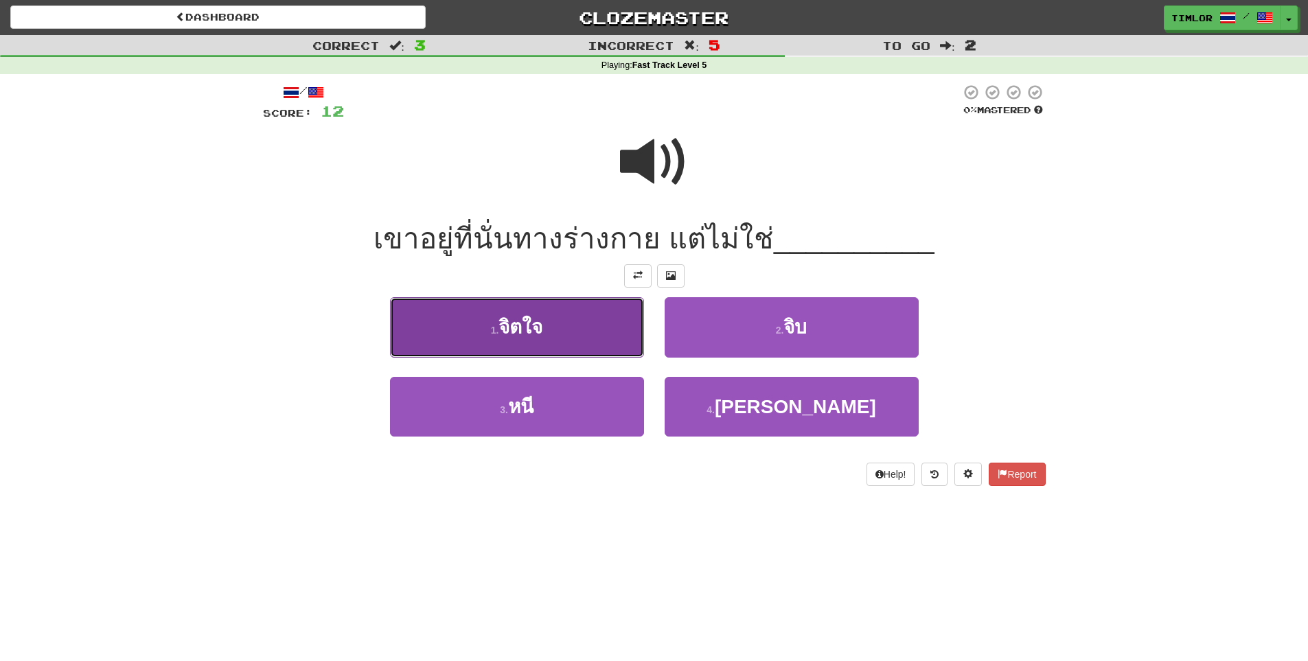
click at [507, 331] on span "จิตใจ" at bounding box center [520, 327] width 44 height 21
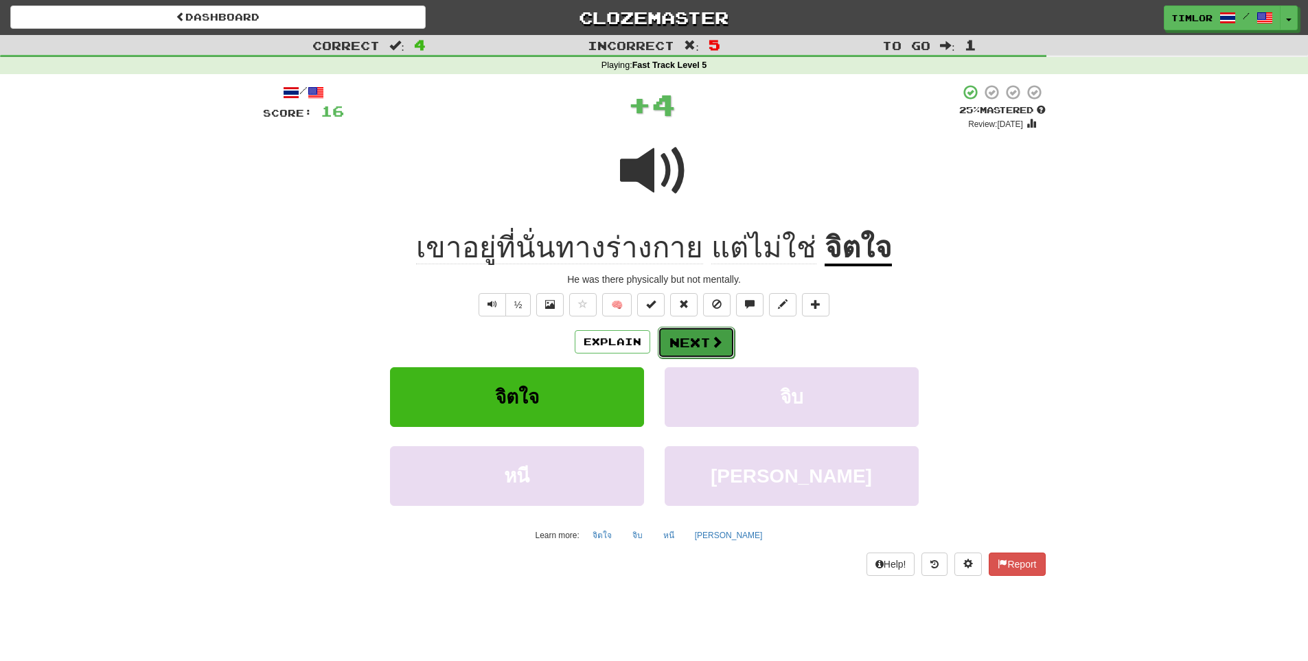
click at [681, 347] on button "Next" at bounding box center [696, 343] width 77 height 32
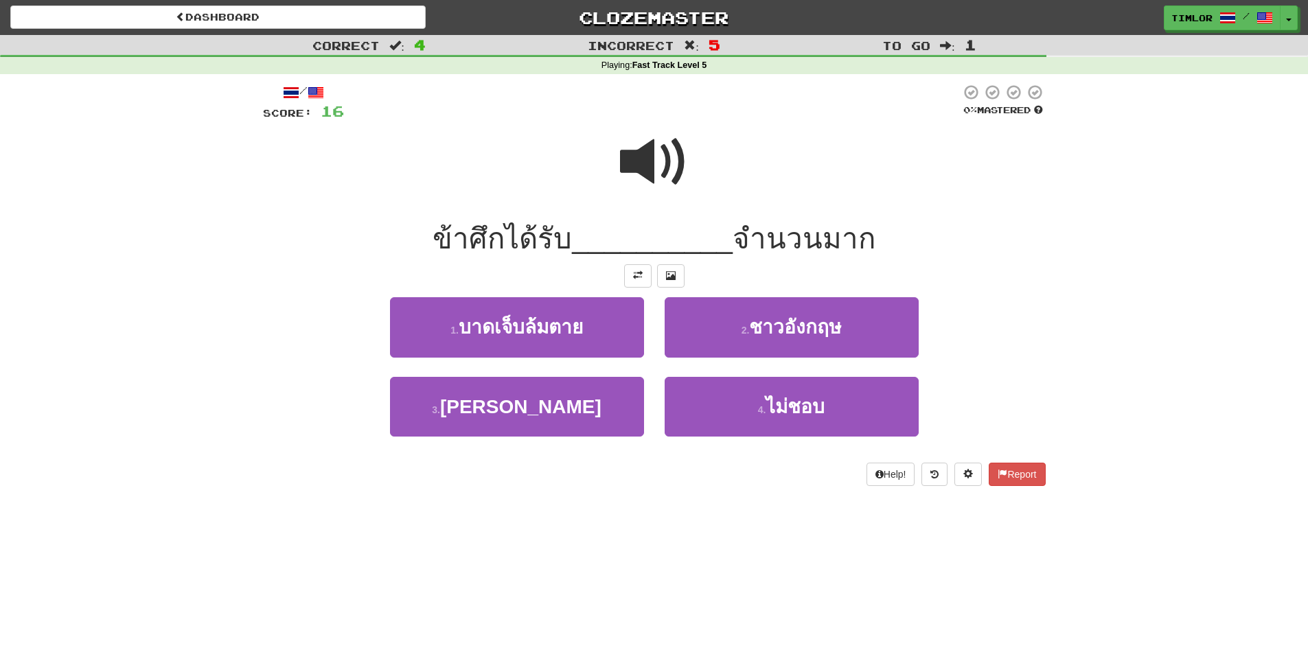
click at [641, 158] on span at bounding box center [654, 162] width 69 height 69
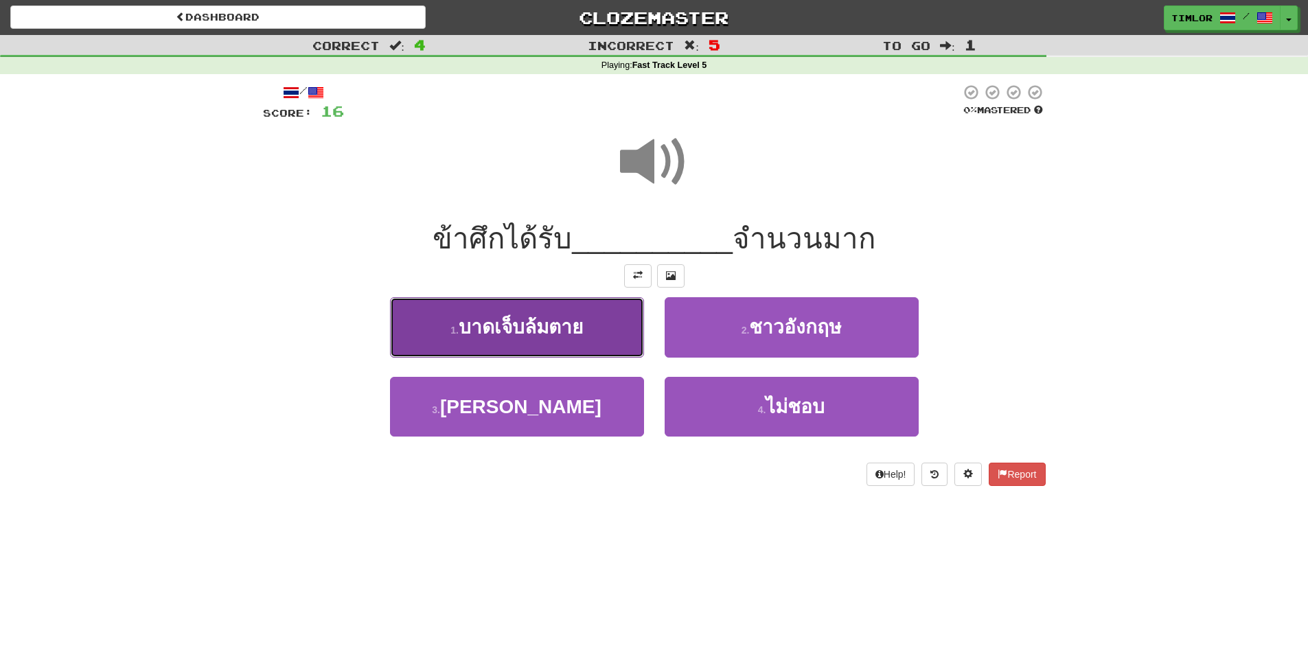
click at [573, 325] on span "บาดเจ็บล้มตาย" at bounding box center [521, 327] width 124 height 21
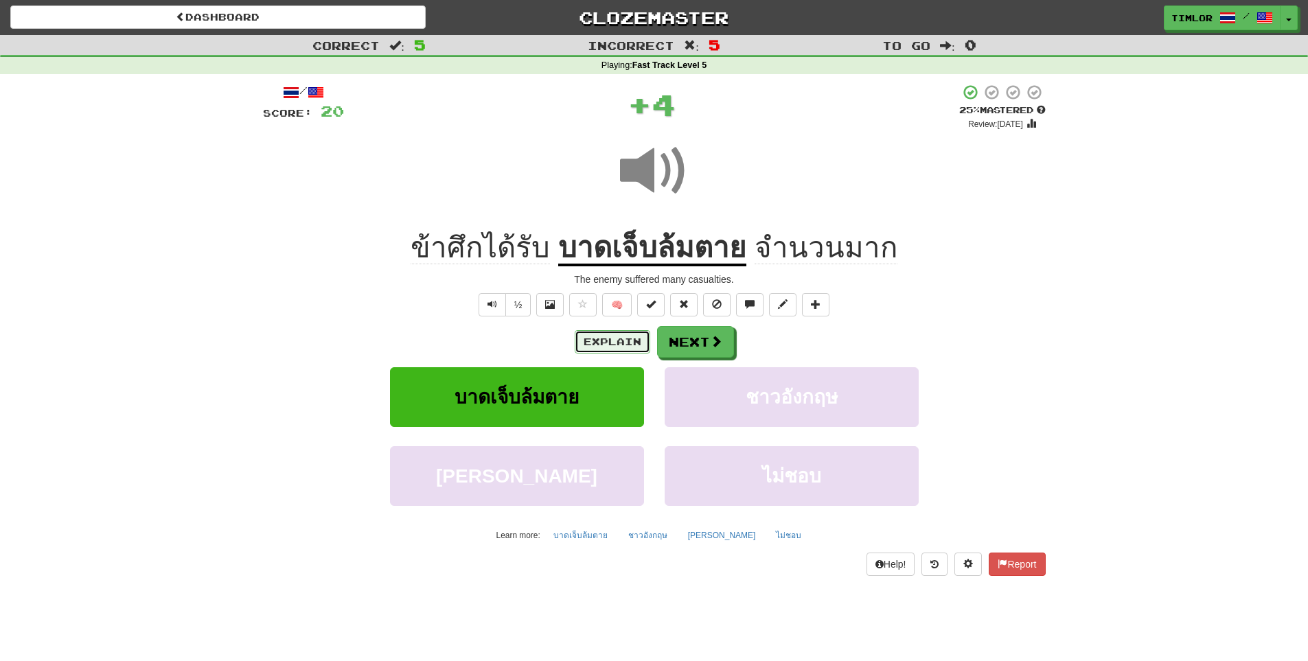
click at [605, 345] on button "Explain" at bounding box center [613, 341] width 76 height 23
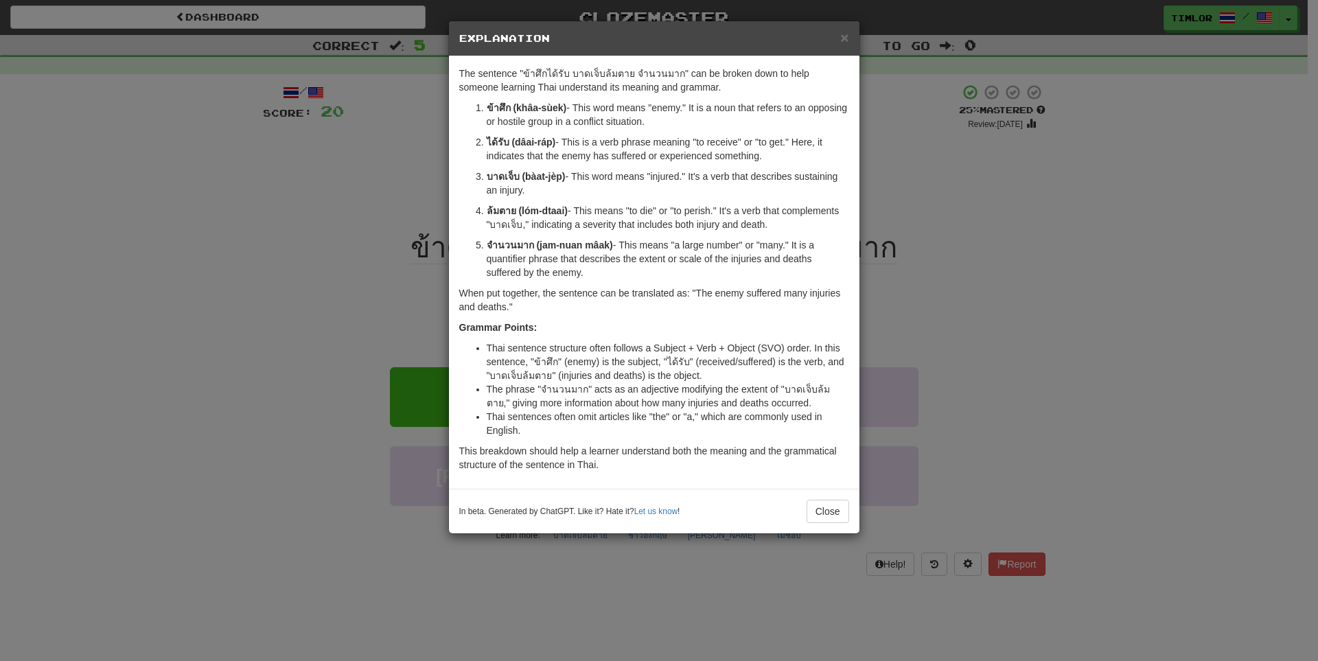
click at [1005, 285] on div "× Explanation The sentence "ข้าศึกได้รับ บาดเจ็บล้มตาย จํานวนมาก" can be broken…" at bounding box center [659, 330] width 1318 height 661
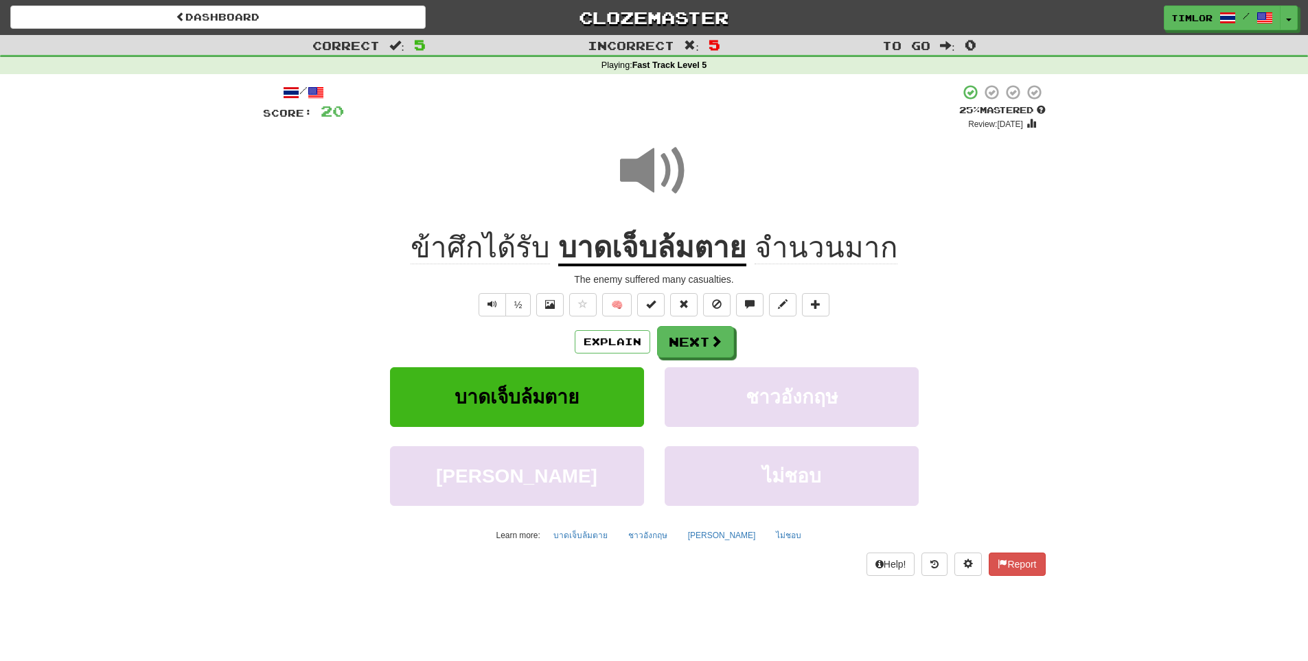
click at [745, 320] on div "/ Score: 20 + 4 25 % Mastered Review: 2025-10-16 ข้าศึกได้รับ บาดเจ็บล้มตาย จํา…" at bounding box center [654, 330] width 783 height 492
click at [716, 320] on div "/ Score: 20 + 4 25 % Mastered Review: 2025-10-16 ข้าศึกได้รับ บาดเจ็บล้มตาย จํา…" at bounding box center [654, 330] width 783 height 492
click at [682, 346] on button "Next" at bounding box center [696, 343] width 77 height 32
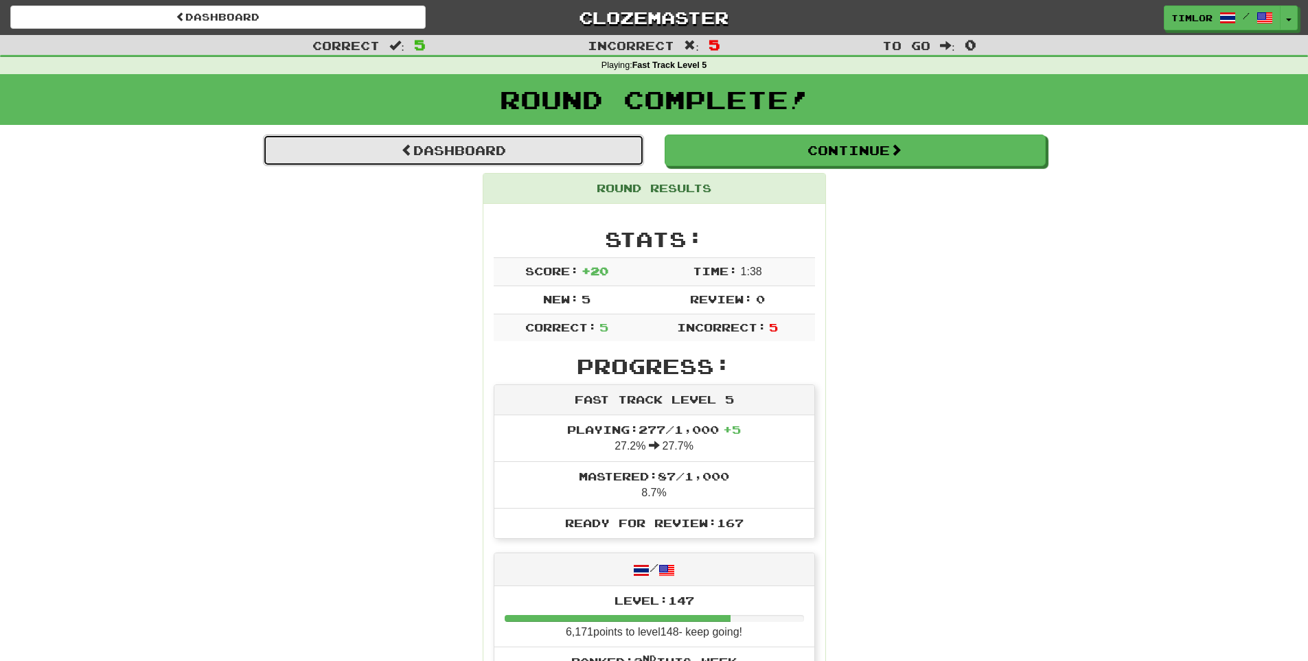
click at [600, 159] on link "Dashboard" at bounding box center [453, 151] width 381 height 32
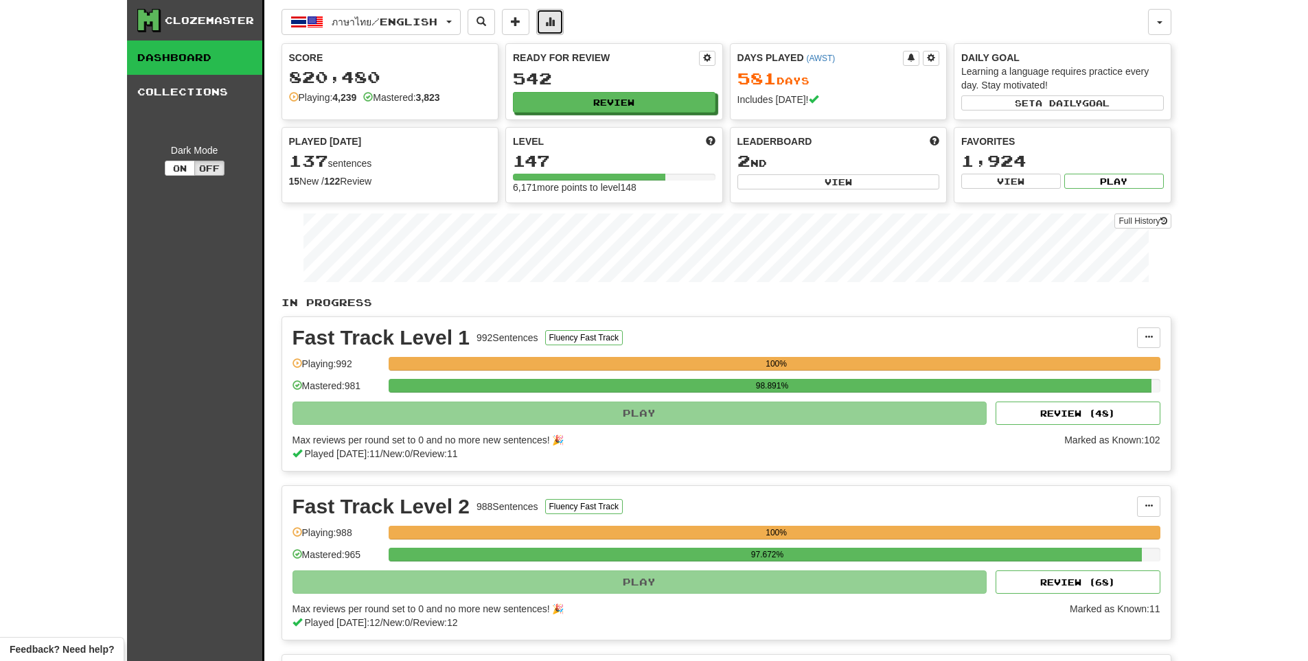
click at [564, 19] on button at bounding box center [549, 22] width 27 height 26
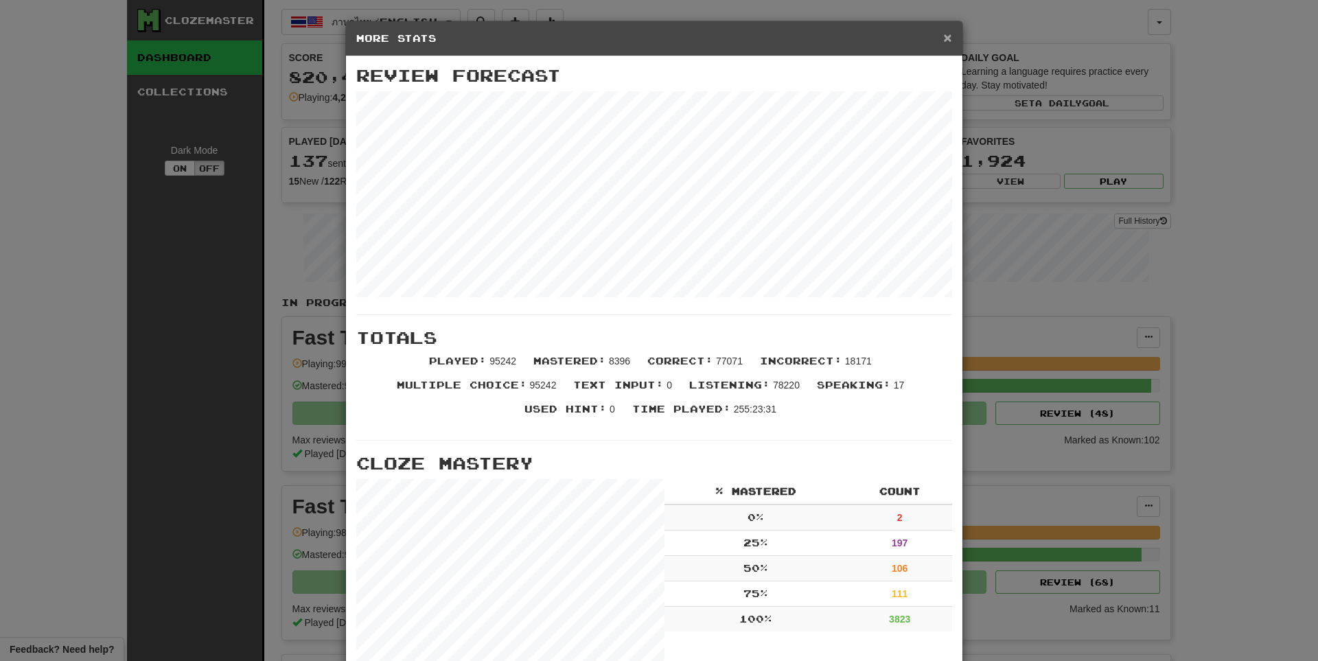
click at [943, 36] on span "×" at bounding box center [947, 38] width 8 height 16
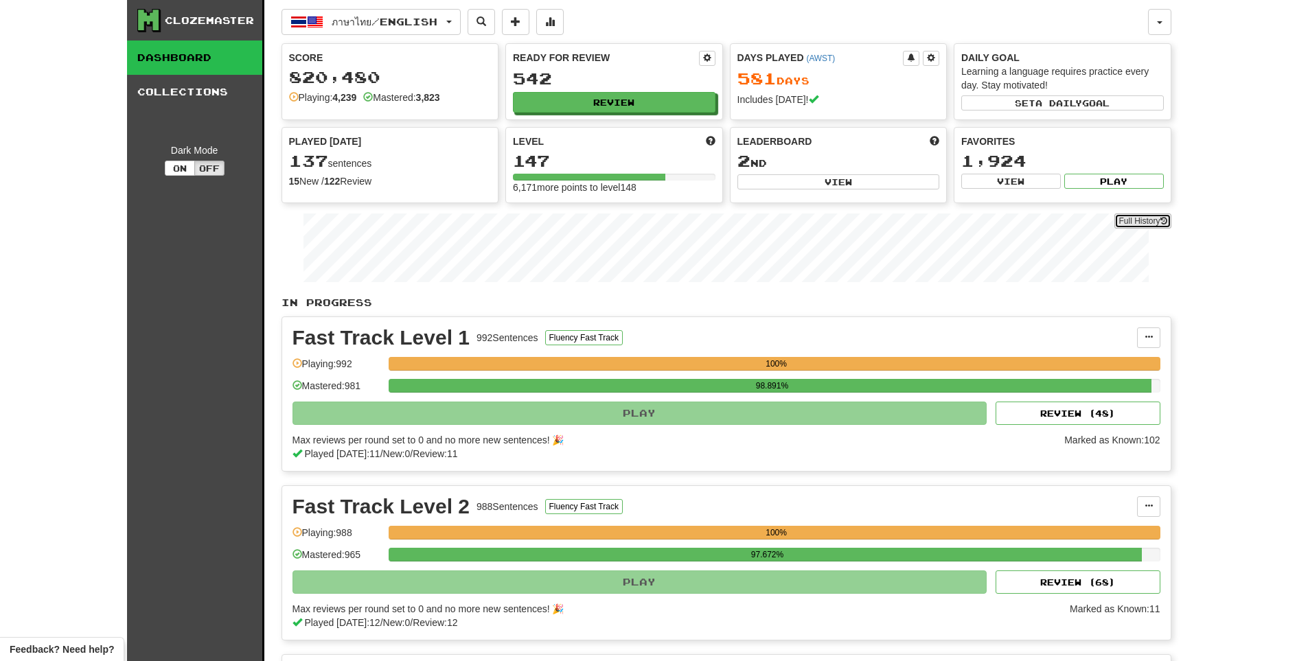
click at [1149, 221] on link "Full History" at bounding box center [1142, 221] width 56 height 15
click at [657, 97] on button "Review" at bounding box center [615, 103] width 203 height 21
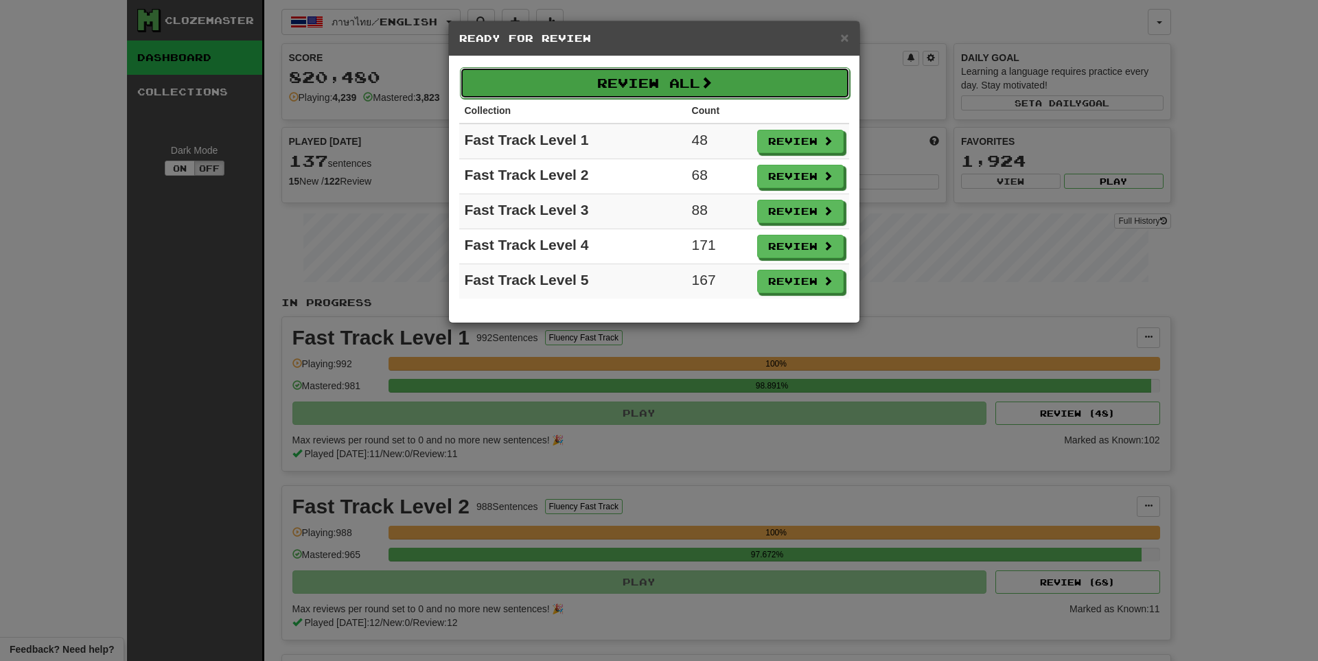
click at [675, 72] on button "Review All" at bounding box center [655, 83] width 390 height 32
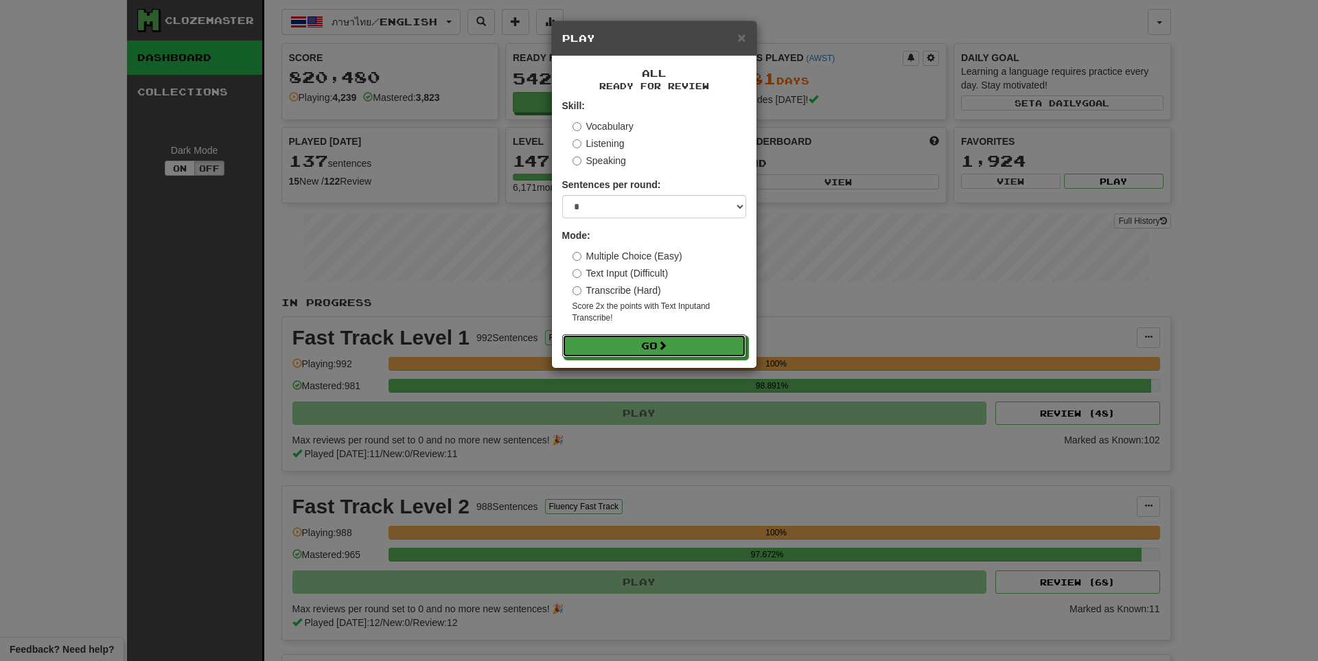
drag, startPoint x: 677, startPoint y: 345, endPoint x: 676, endPoint y: 207, distance: 138.7
click at [676, 207] on form "Skill: Vocabulary Listening Speaking Sentences per round: * ** ** ** ** ** *** …" at bounding box center [654, 228] width 184 height 259
click at [678, 200] on select "* ** ** ** ** ** *** ********" at bounding box center [654, 206] width 184 height 23
select select "**"
click at [562, 195] on select "* ** ** ** ** ** *** ********" at bounding box center [654, 206] width 184 height 23
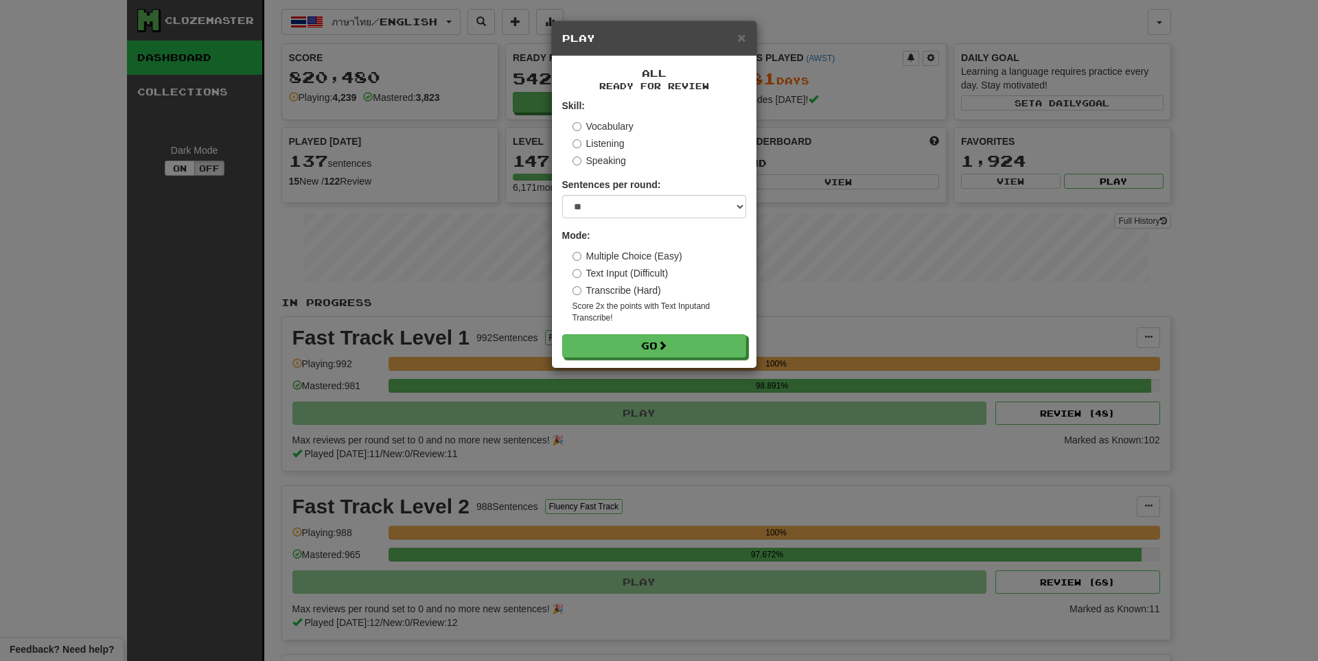
click at [665, 333] on form "Skill: Vocabulary Listening Speaking Sentences per round: * ** ** ** ** ** *** …" at bounding box center [654, 228] width 184 height 259
click at [664, 347] on span at bounding box center [663, 346] width 10 height 10
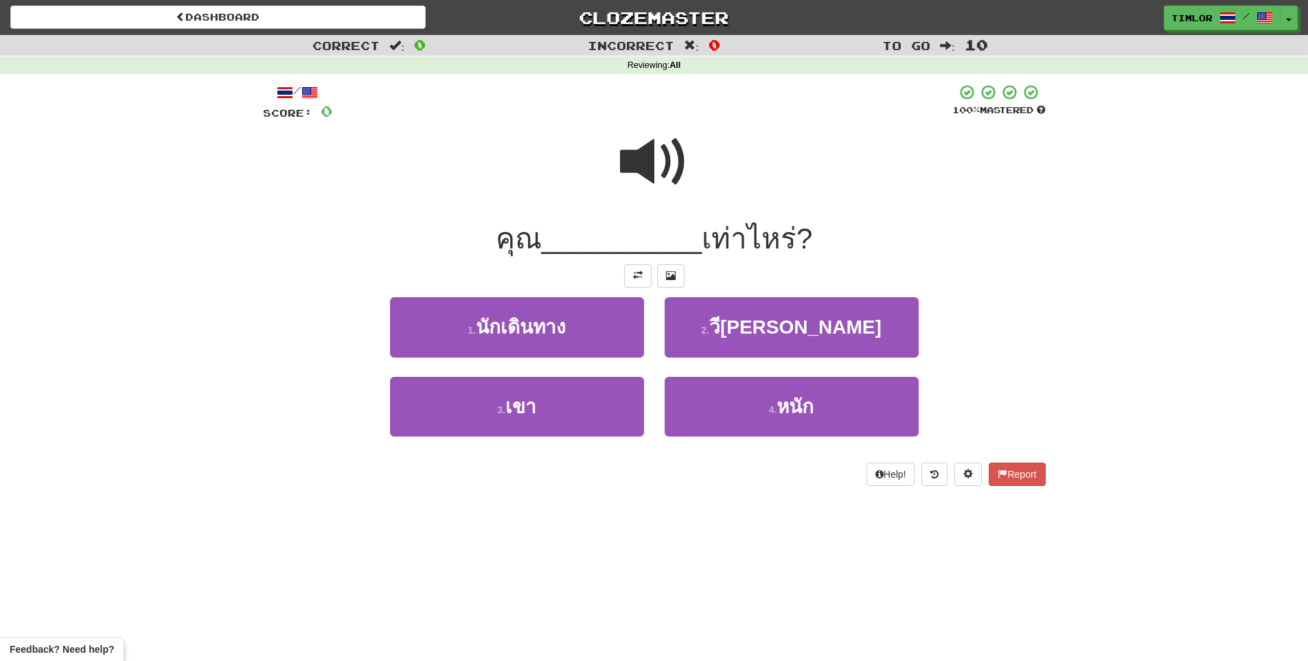
click at [661, 168] on span at bounding box center [654, 162] width 69 height 69
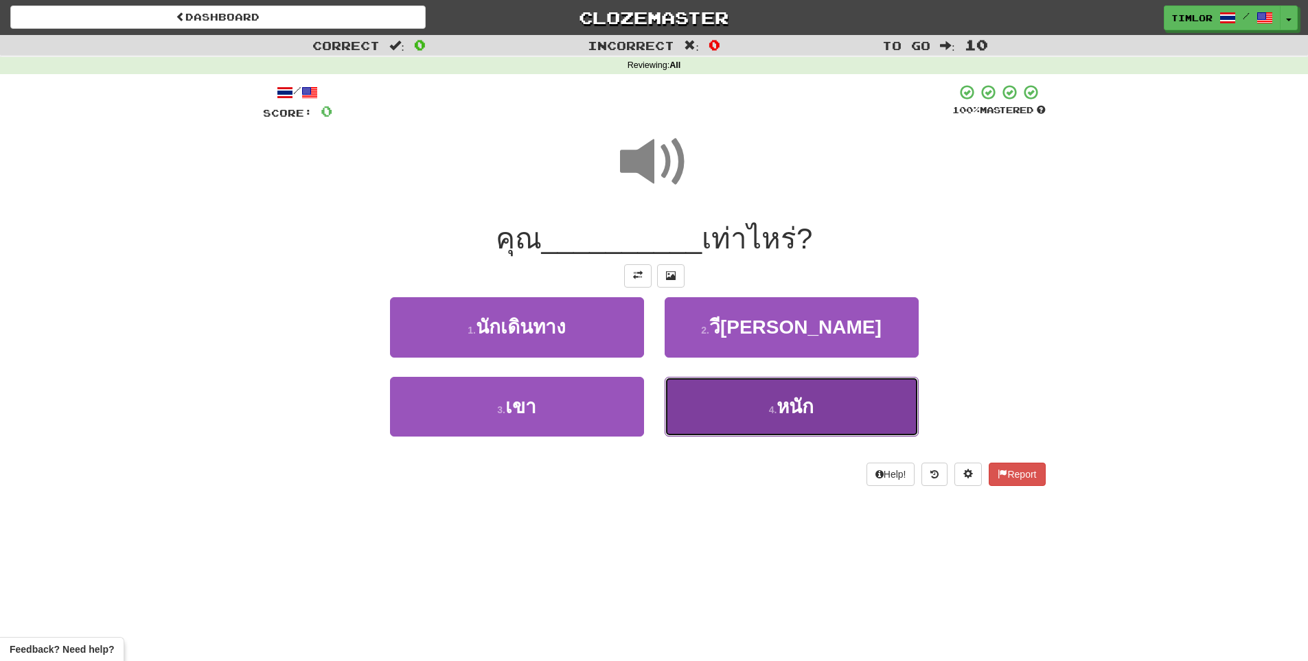
click at [748, 381] on button "4 . หนัก" at bounding box center [792, 407] width 254 height 60
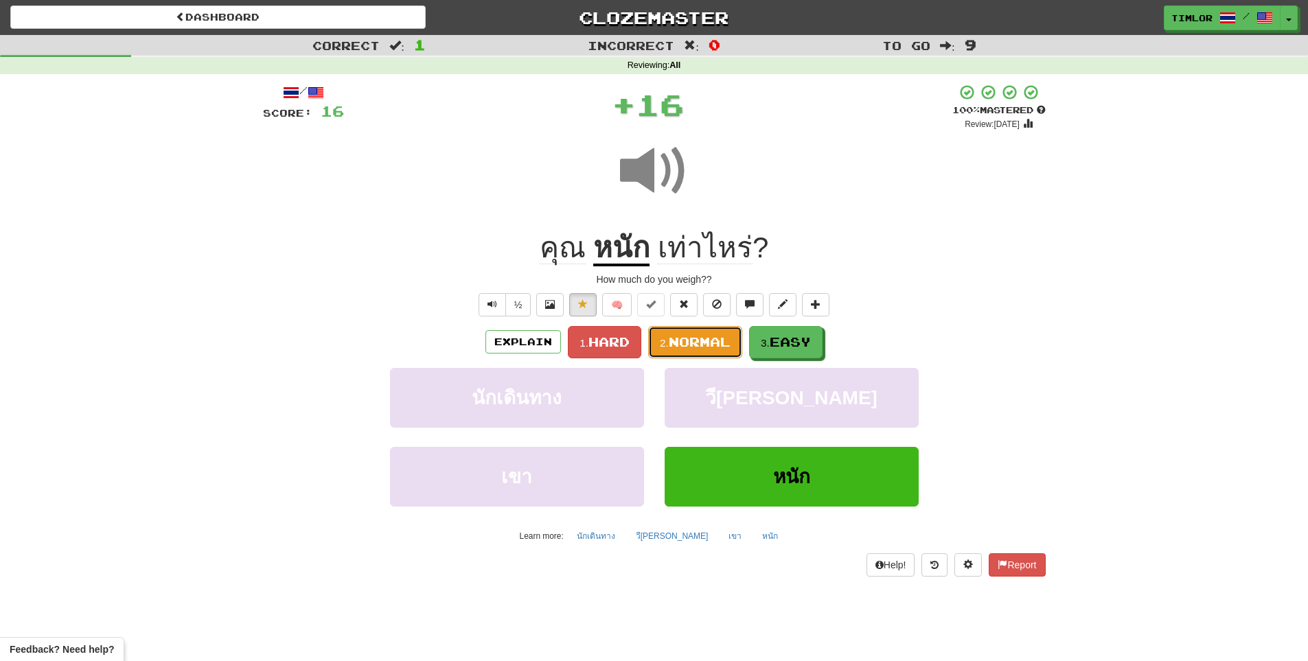
click at [719, 341] on span "Normal" at bounding box center [700, 341] width 62 height 15
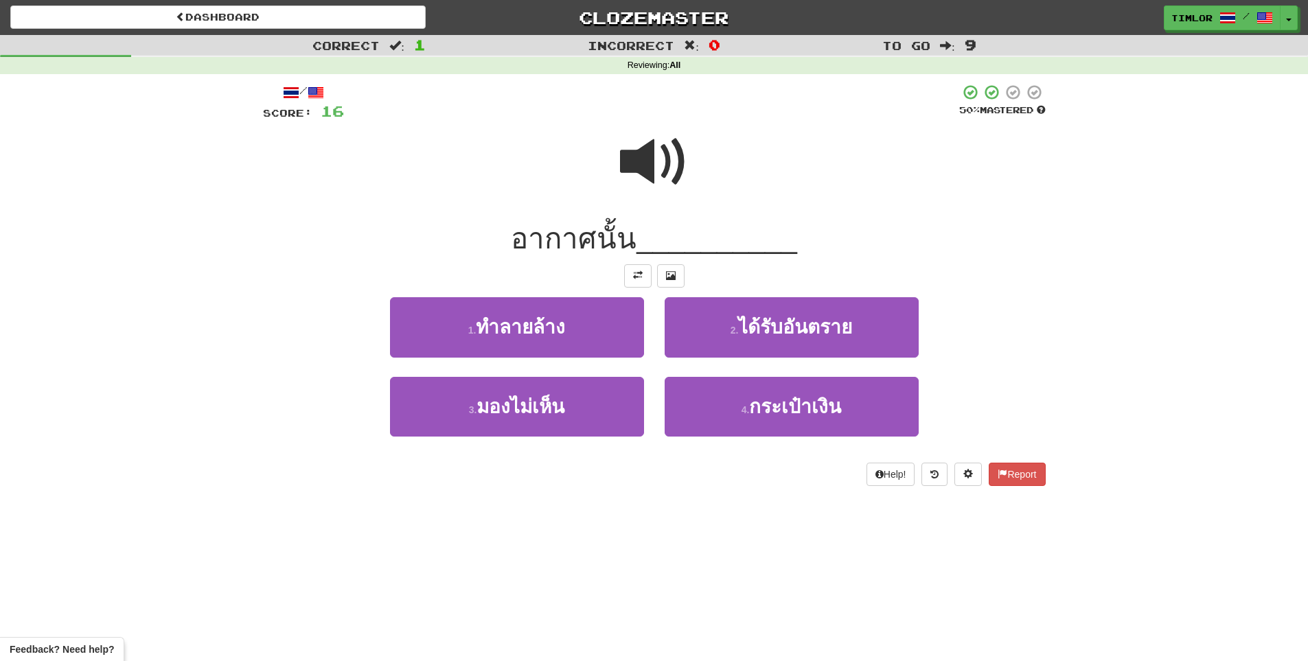
click at [627, 175] on span at bounding box center [654, 162] width 69 height 69
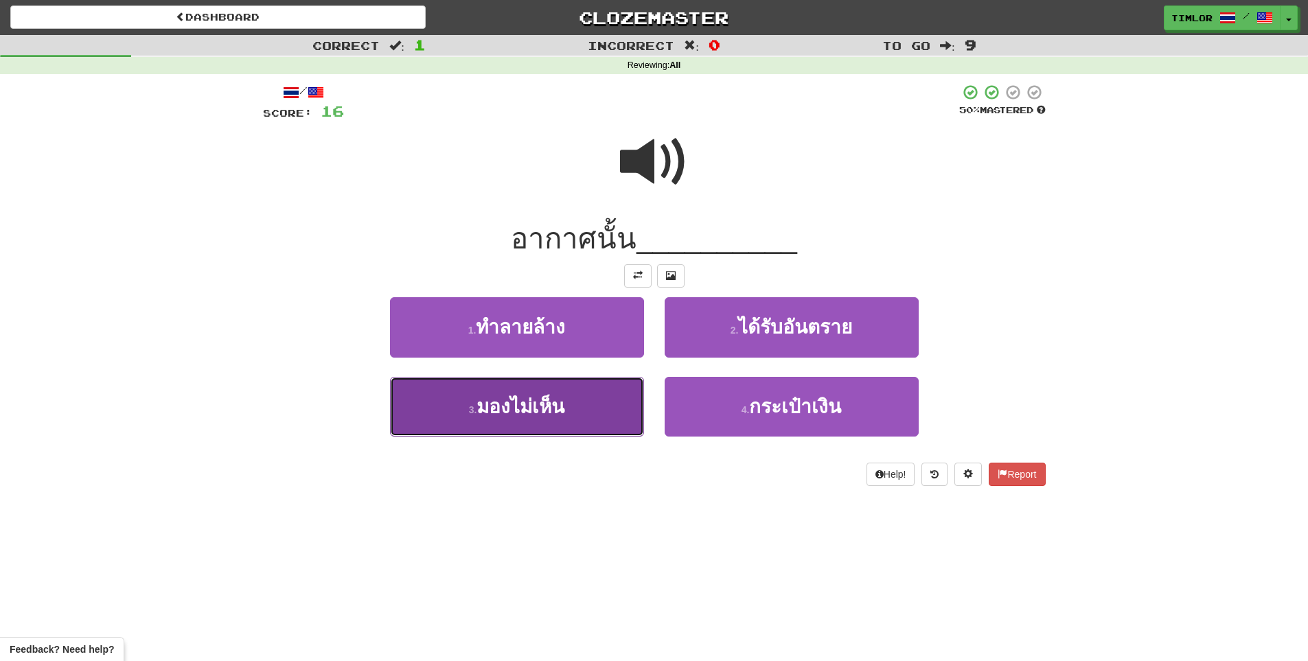
click at [556, 400] on span "มองไม่เห็น" at bounding box center [520, 406] width 88 height 21
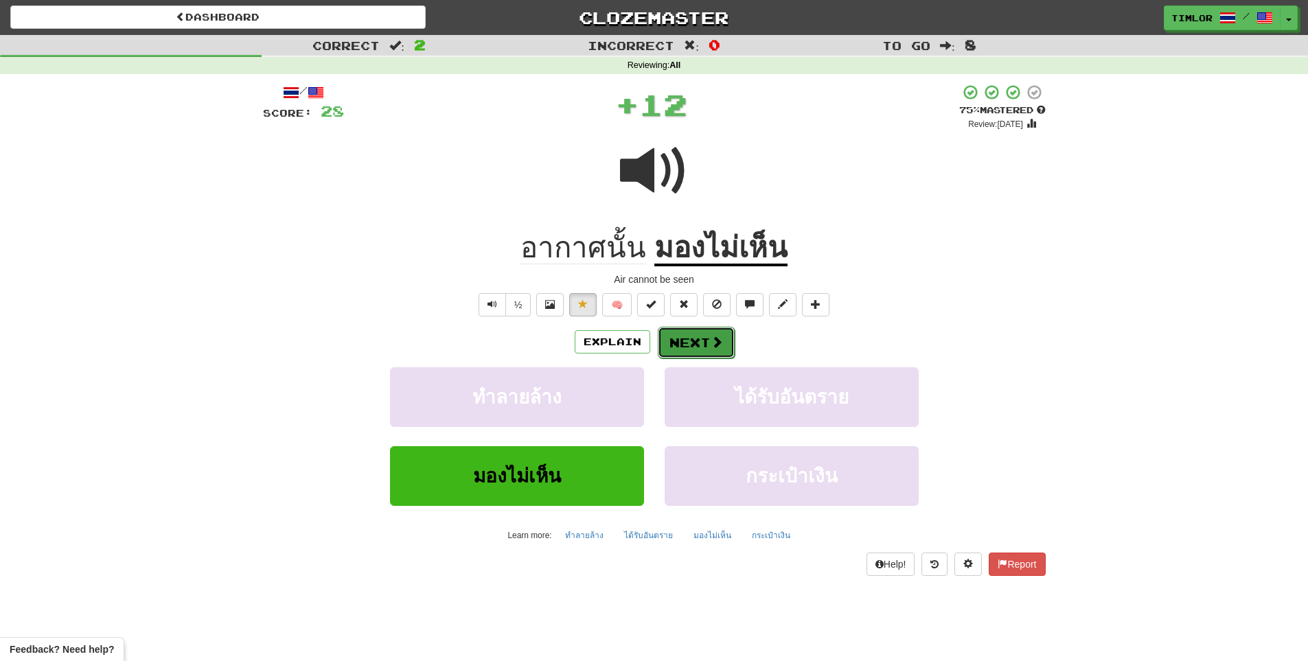
click at [682, 336] on button "Next" at bounding box center [696, 343] width 77 height 32
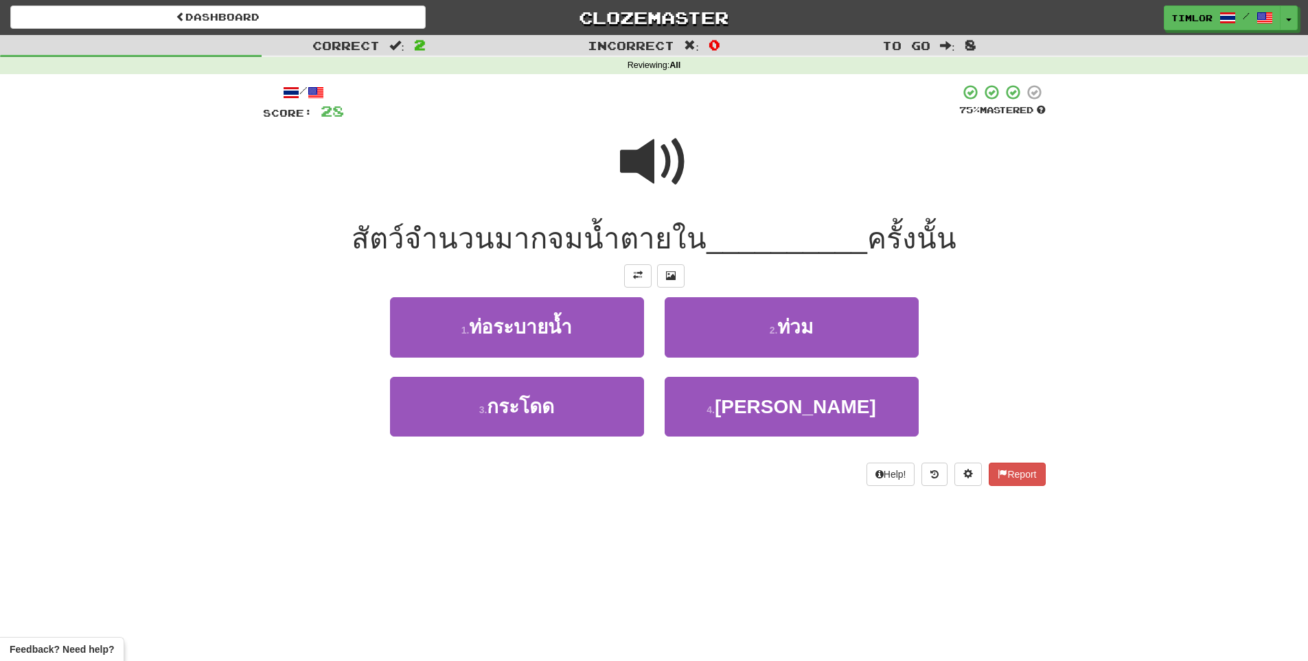
click at [667, 165] on span at bounding box center [654, 162] width 69 height 69
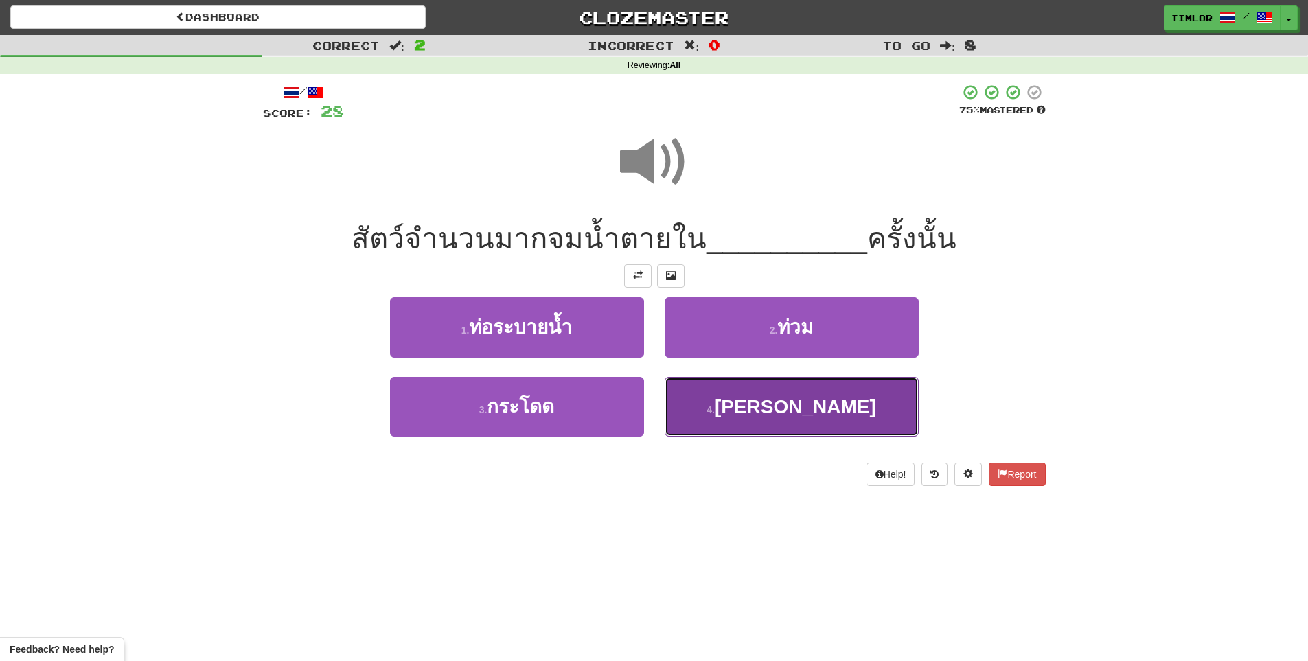
click at [755, 401] on button "4 . น้ำท่วม" at bounding box center [792, 407] width 254 height 60
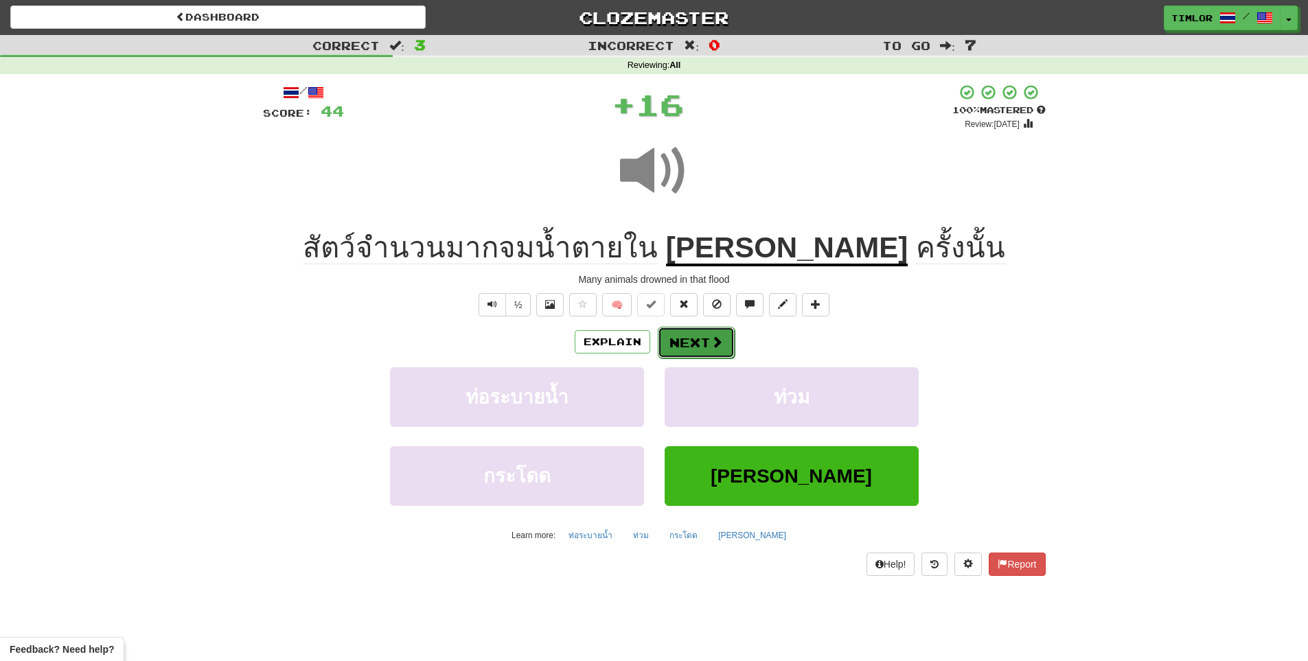
click at [706, 341] on button "Next" at bounding box center [696, 343] width 77 height 32
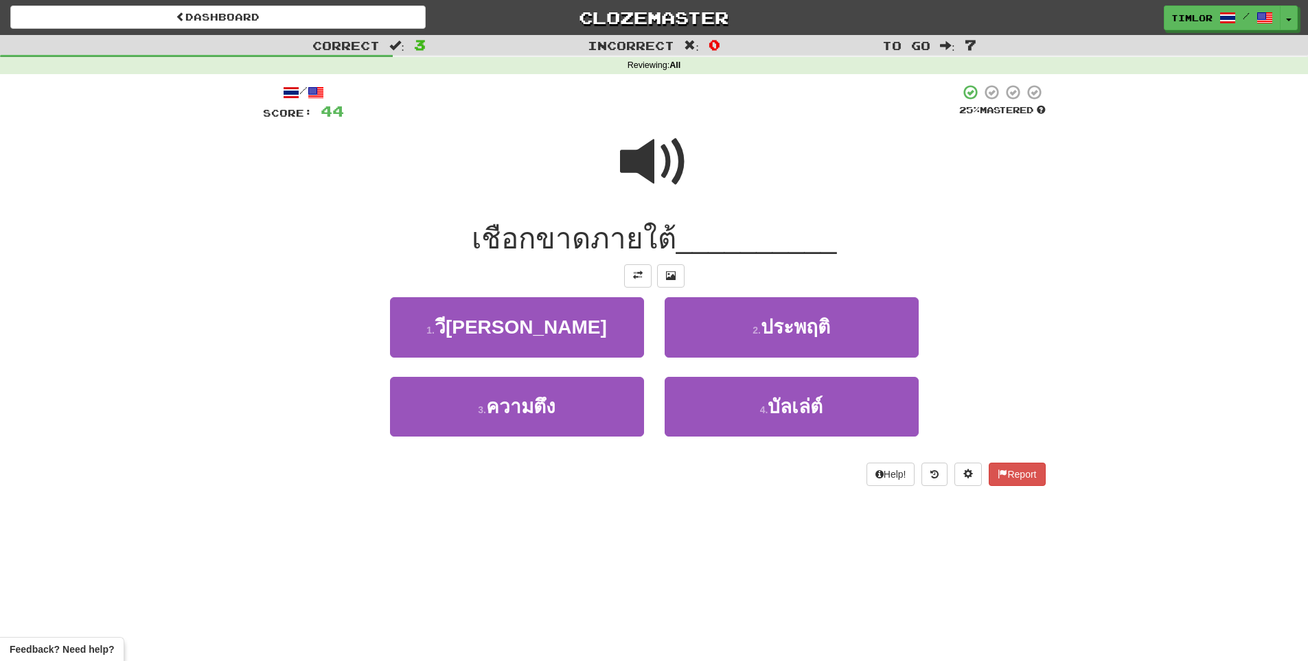
drag, startPoint x: 629, startPoint y: 167, endPoint x: 627, endPoint y: 186, distance: 19.3
click at [627, 184] on span at bounding box center [654, 162] width 69 height 69
click at [631, 182] on span at bounding box center [654, 162] width 69 height 69
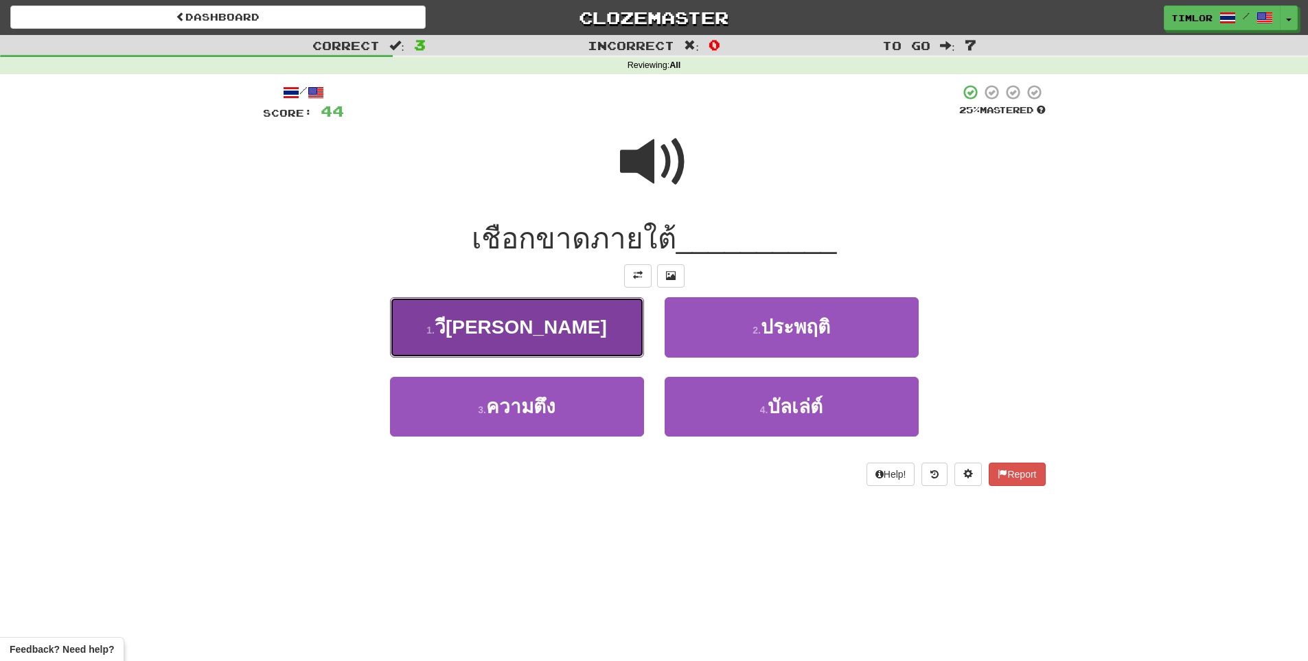
click at [611, 339] on button "1 . วีซีอาร์" at bounding box center [517, 327] width 254 height 60
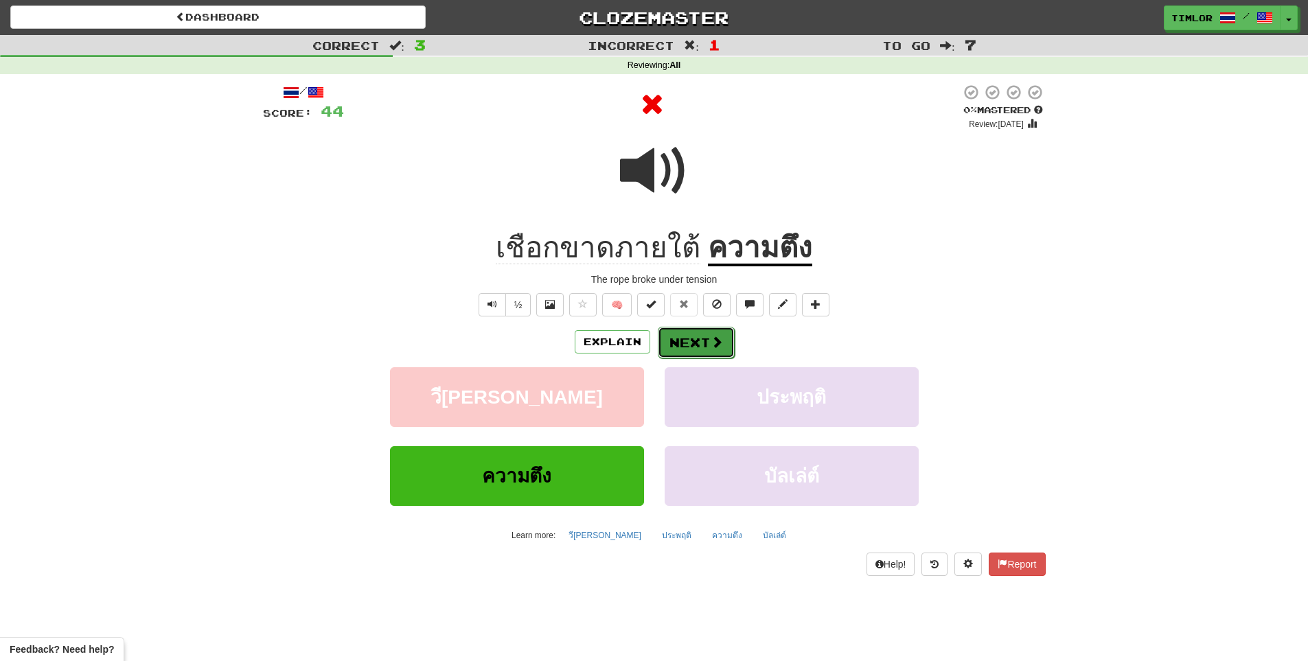
click at [684, 341] on button "Next" at bounding box center [696, 343] width 77 height 32
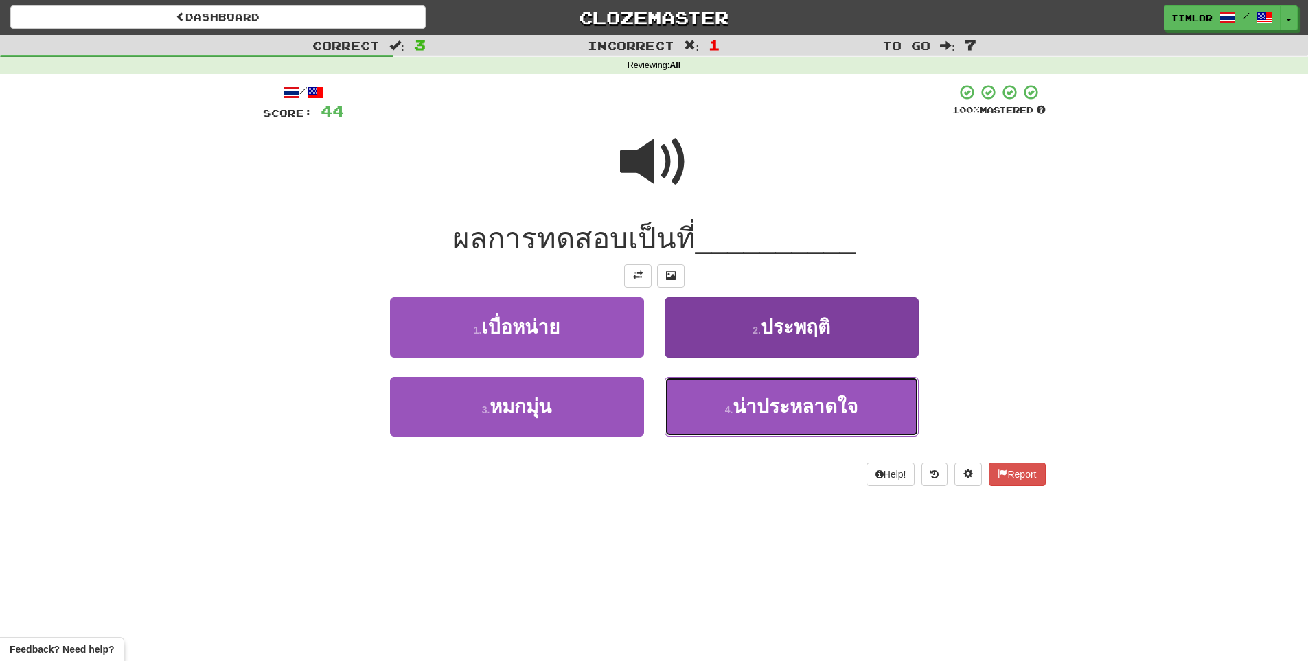
click at [739, 417] on button "4 . น่าประหลาดใจ" at bounding box center [792, 407] width 254 height 60
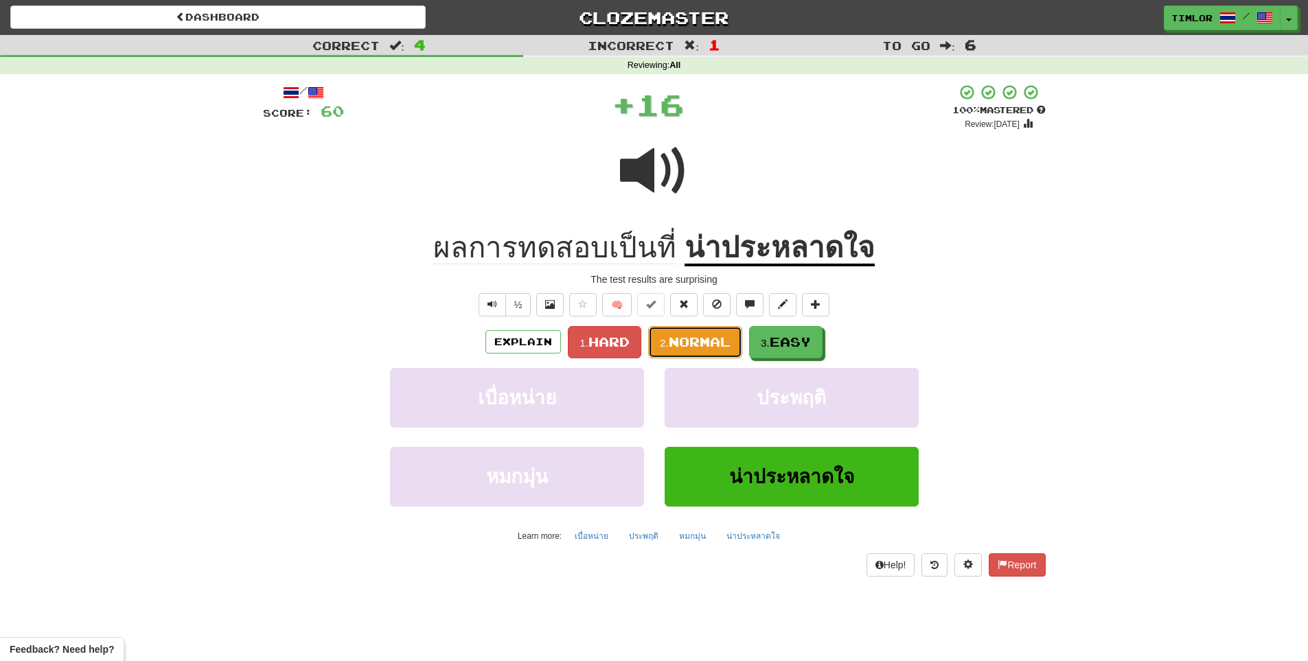
click at [713, 352] on button "2. Normal" at bounding box center [695, 342] width 94 height 32
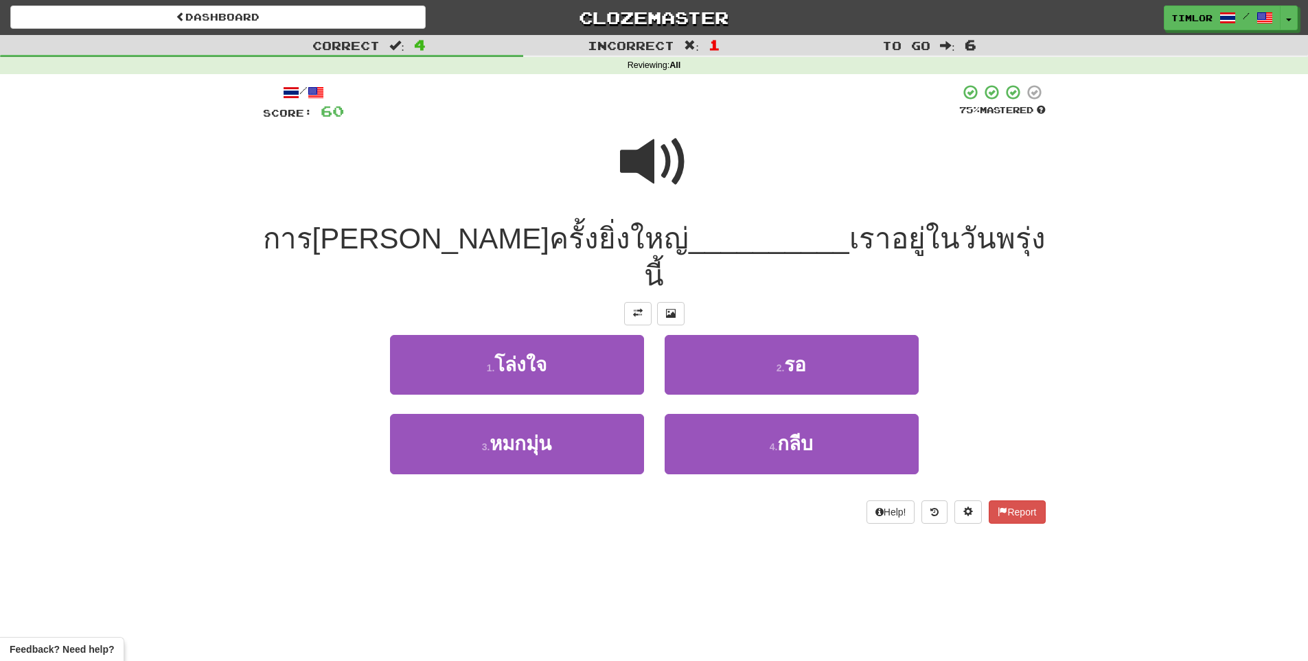
click at [665, 155] on span at bounding box center [654, 162] width 69 height 69
click at [632, 158] on span at bounding box center [654, 162] width 69 height 69
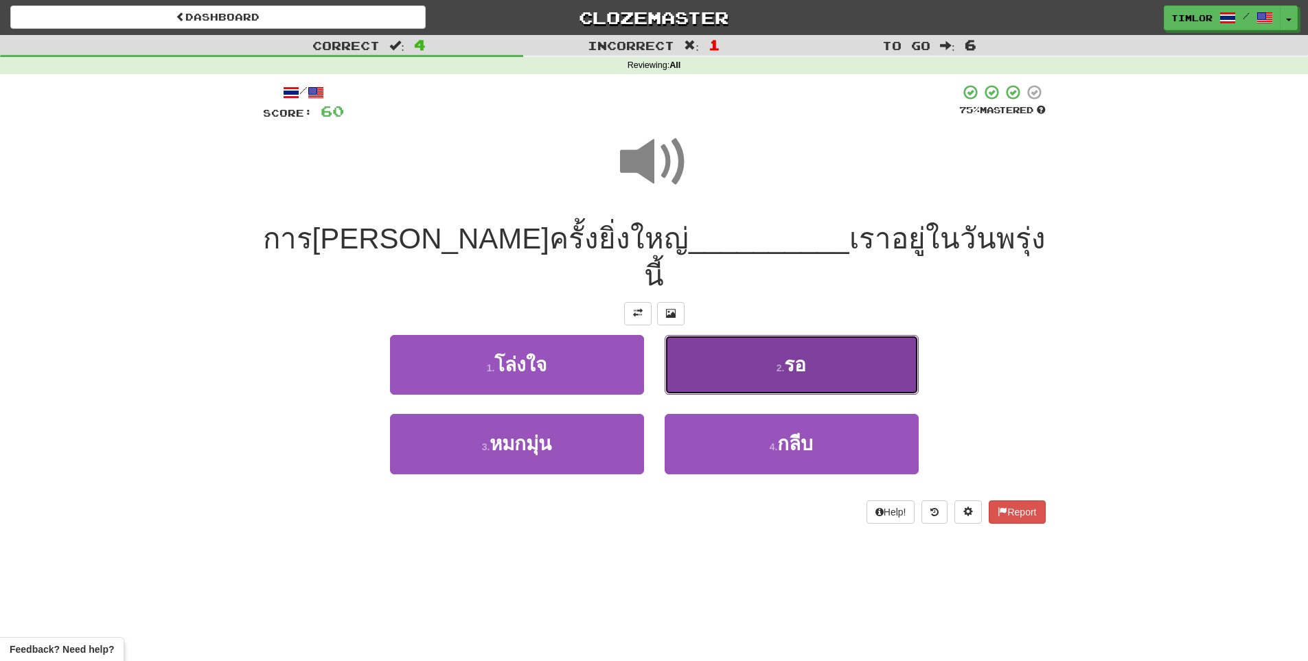
click at [711, 335] on button "2 . รอ" at bounding box center [792, 365] width 254 height 60
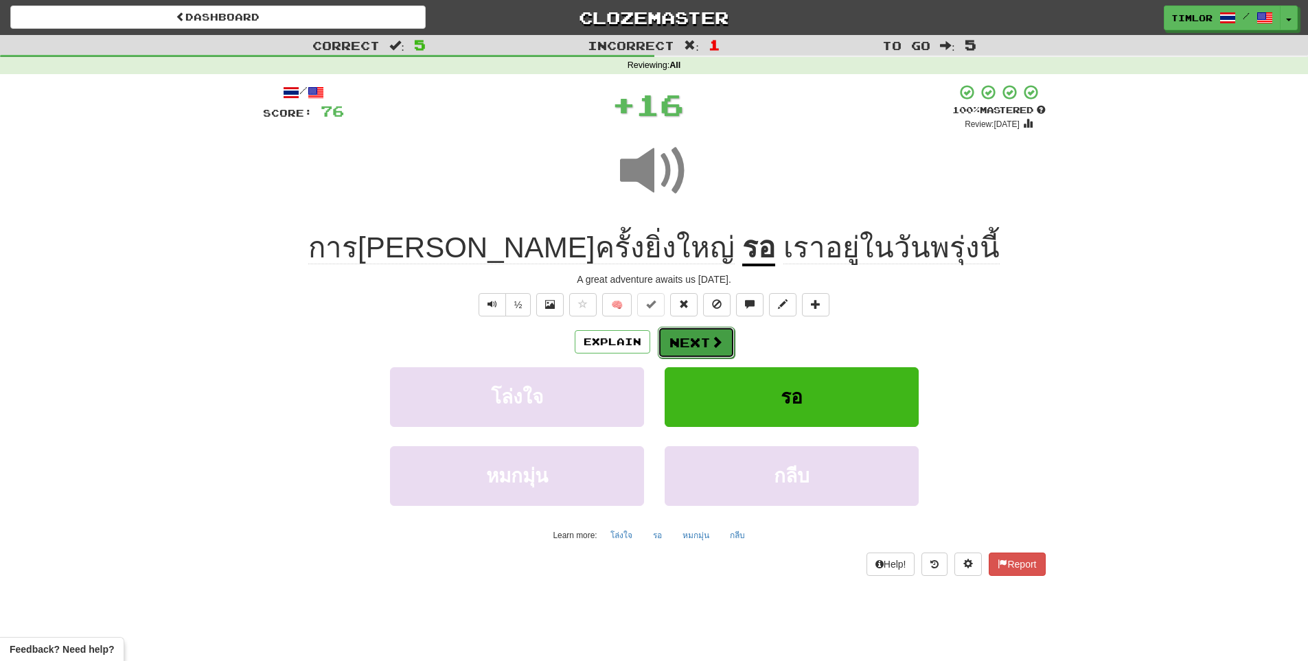
click at [703, 334] on button "Next" at bounding box center [696, 343] width 77 height 32
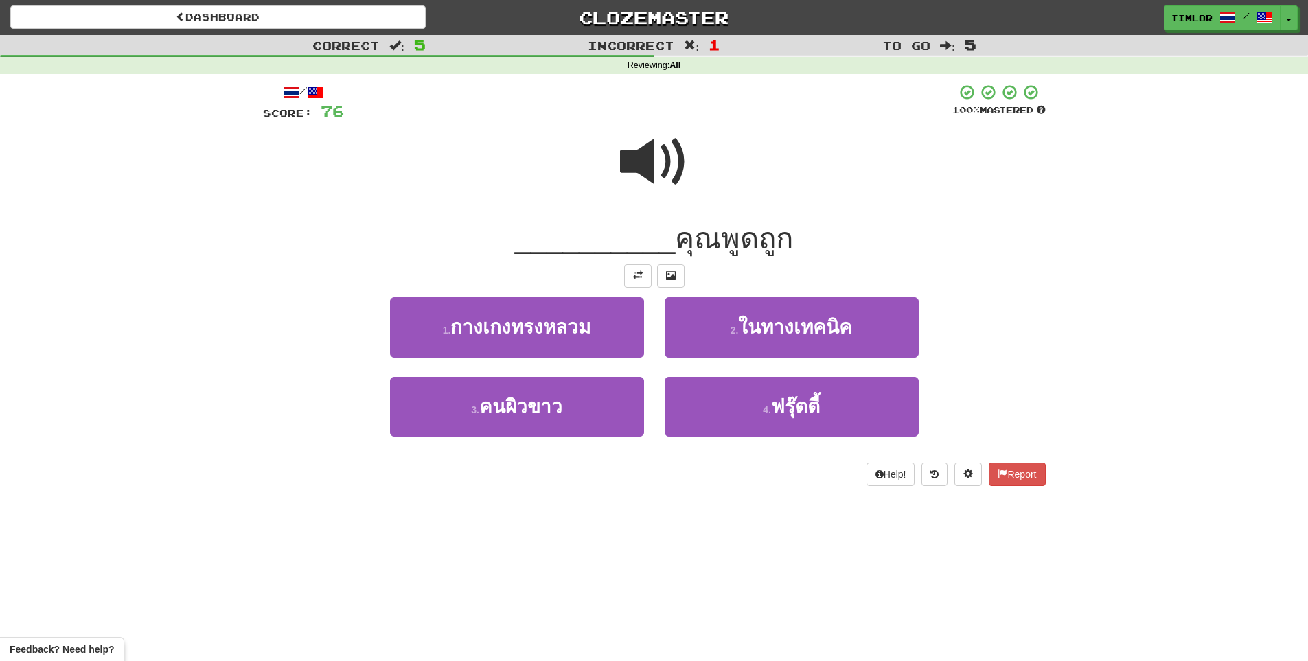
drag, startPoint x: 666, startPoint y: 154, endPoint x: 669, endPoint y: 146, distance: 8.7
click at [669, 146] on span at bounding box center [654, 162] width 69 height 69
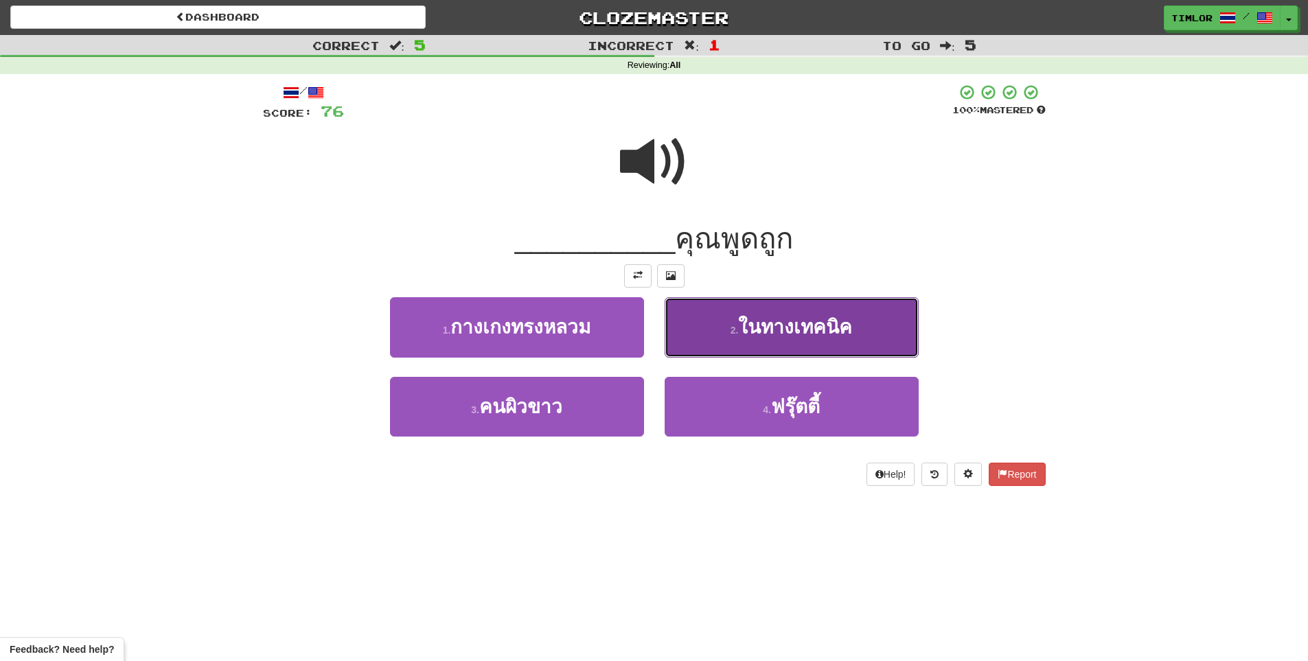
click at [794, 299] on button "2 . ในทางเทคนิค" at bounding box center [792, 327] width 254 height 60
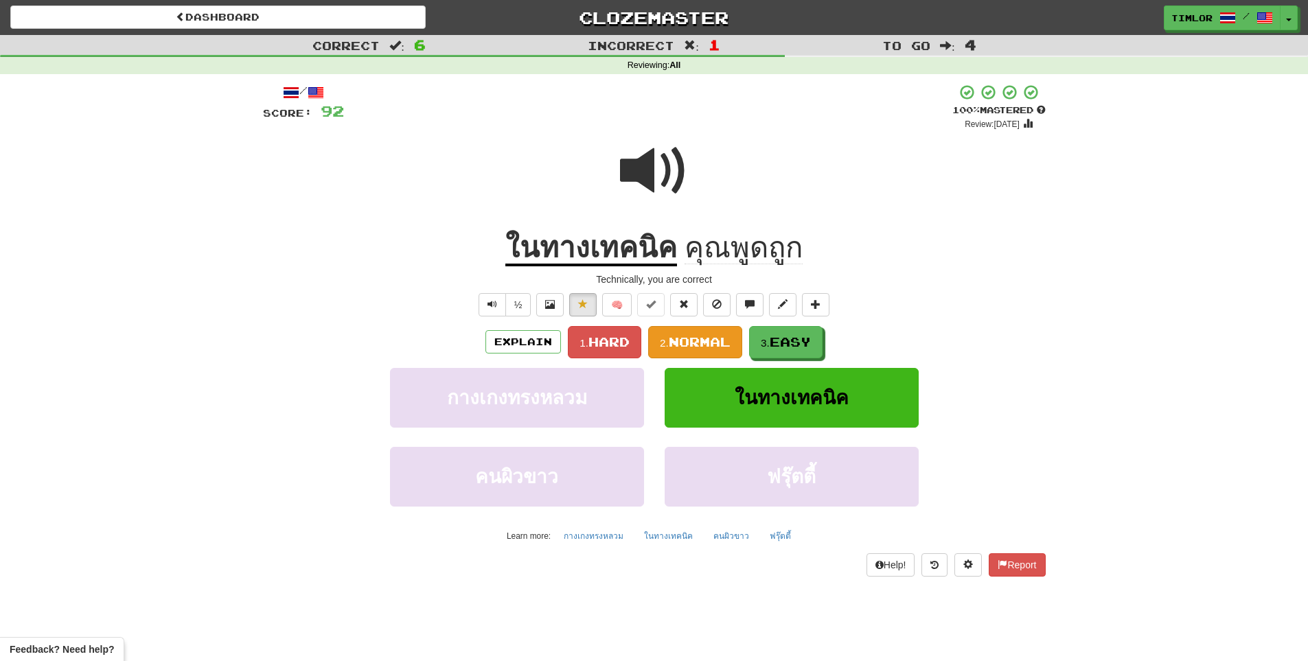
click at [709, 334] on div "/ Score: 92 + 16 100 % Mastered Review: 2025-11-24 ในทางเทคนิค คุณพูดถูก Techni…" at bounding box center [654, 330] width 783 height 493
click at [709, 336] on span "Normal" at bounding box center [700, 341] width 62 height 15
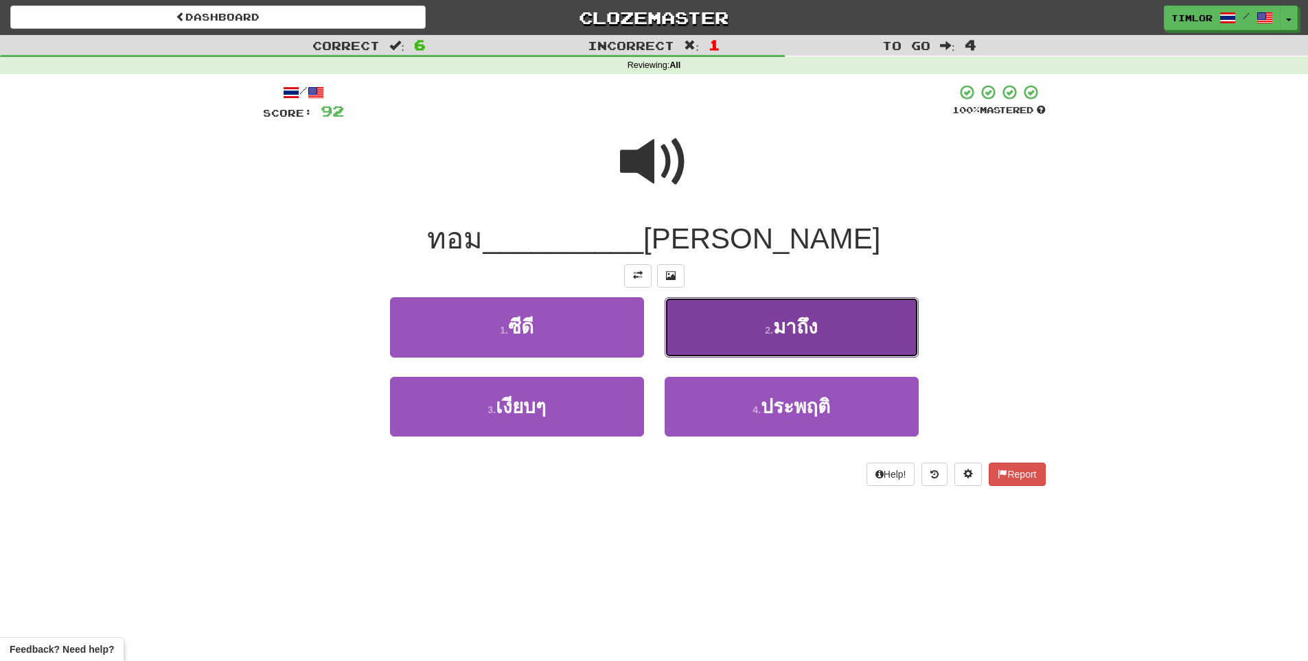
click at [797, 323] on span "มาถึง" at bounding box center [795, 327] width 45 height 21
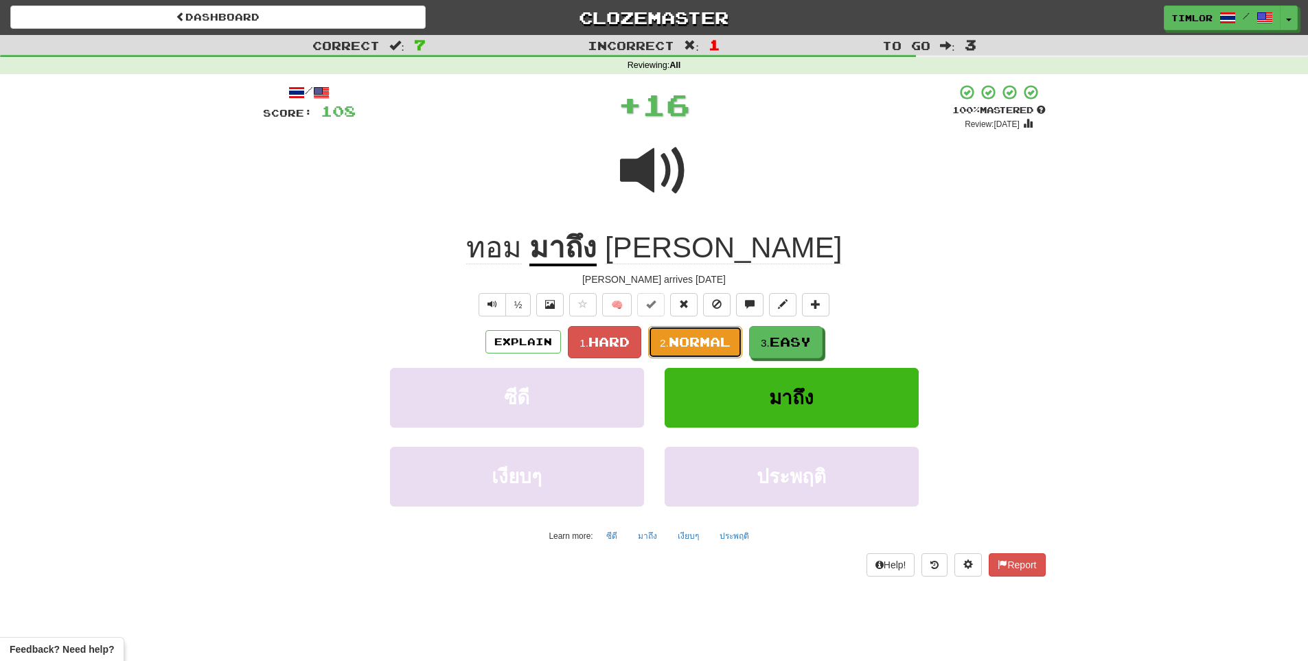
click at [702, 332] on button "2. Normal" at bounding box center [695, 342] width 94 height 32
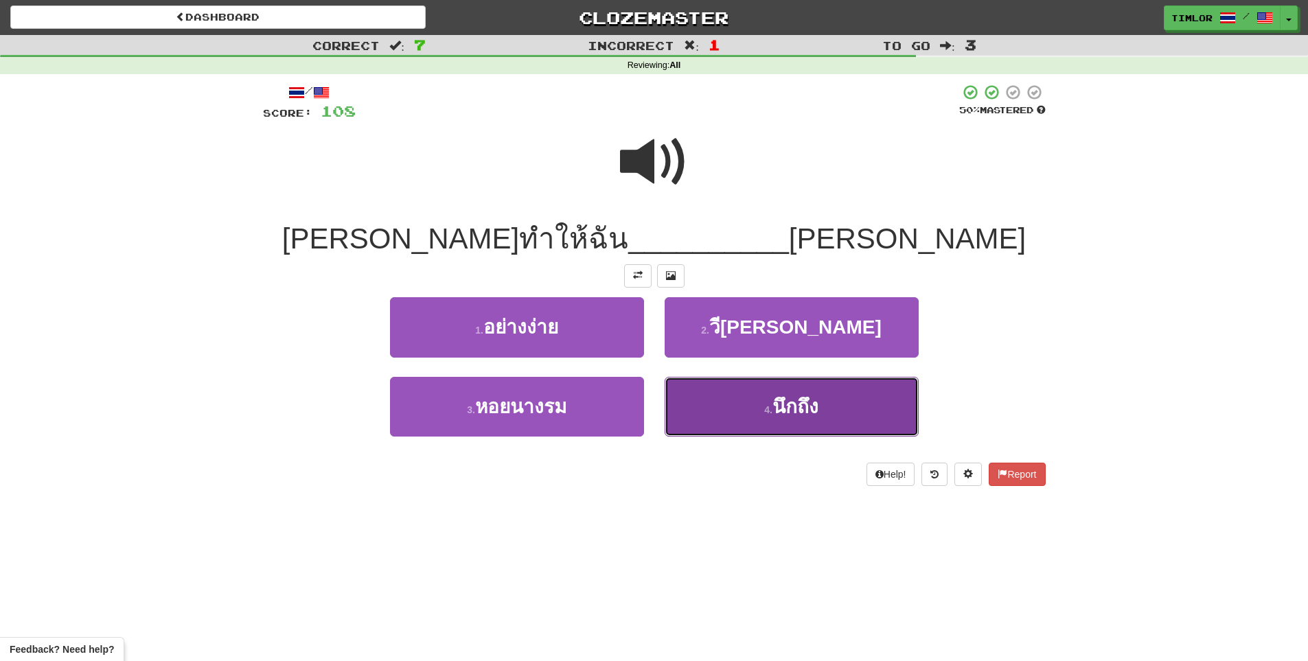
click at [747, 400] on button "4 . นึกถึง" at bounding box center [792, 407] width 254 height 60
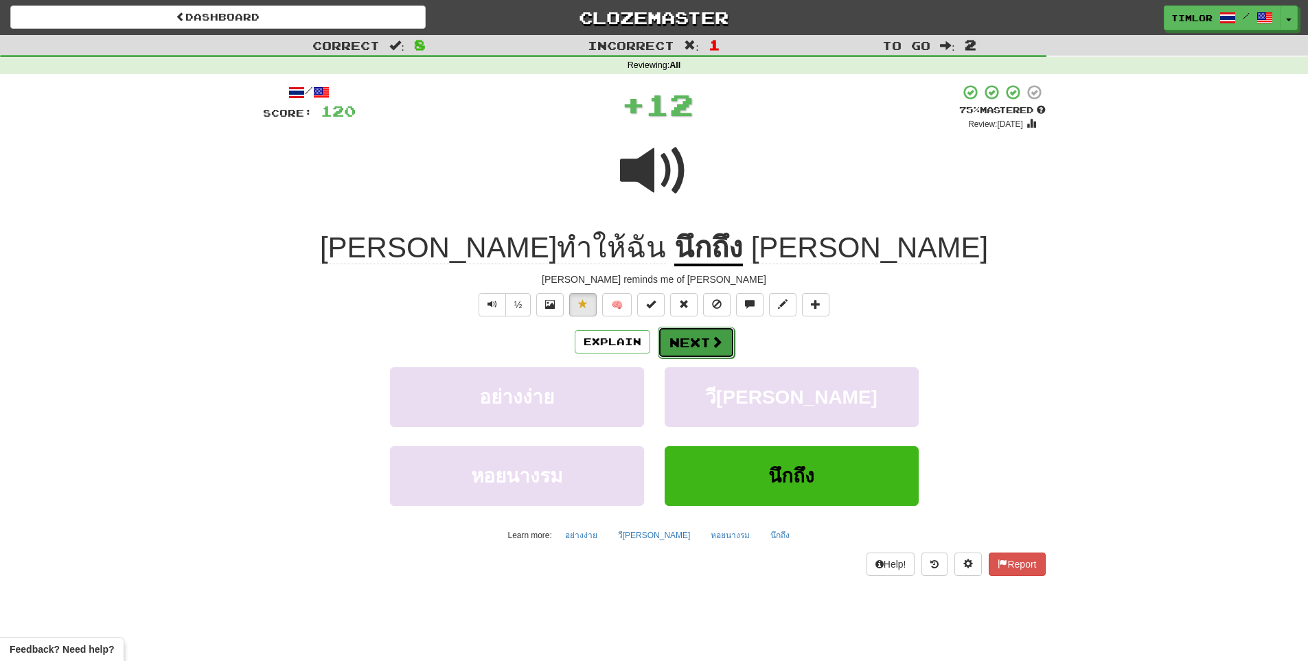
click at [687, 330] on button "Next" at bounding box center [696, 343] width 77 height 32
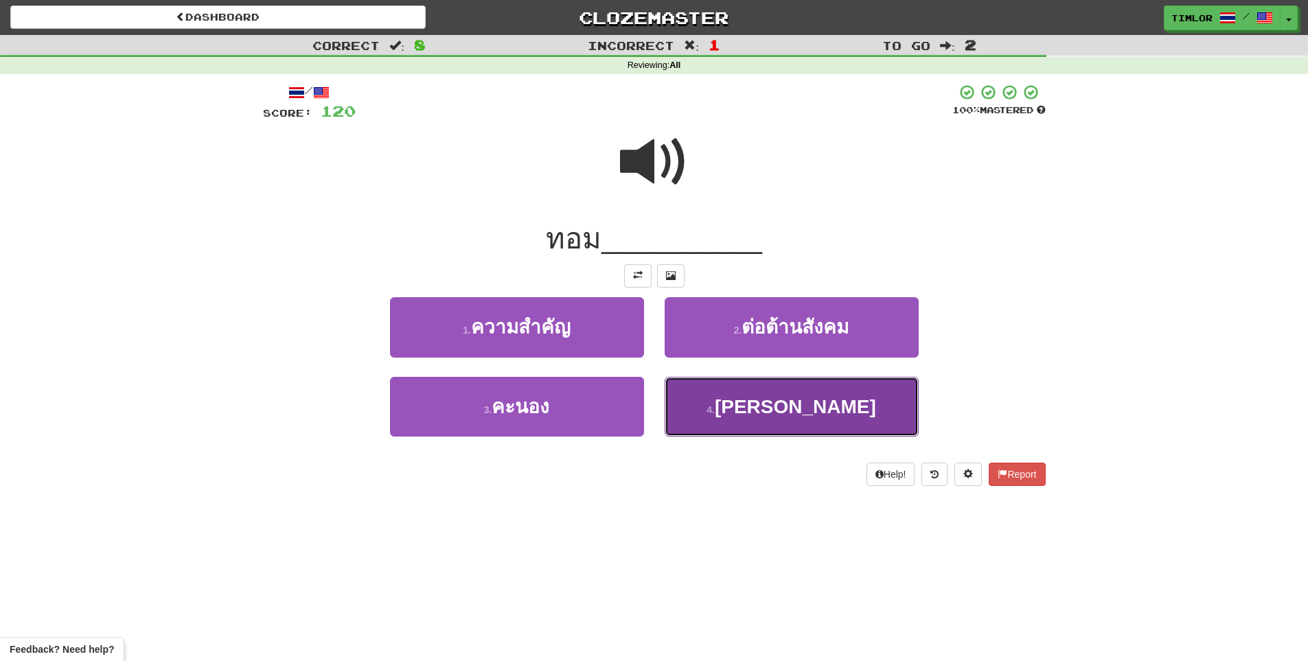
click at [740, 389] on button "4 . ไม่ยุติธรรม" at bounding box center [792, 407] width 254 height 60
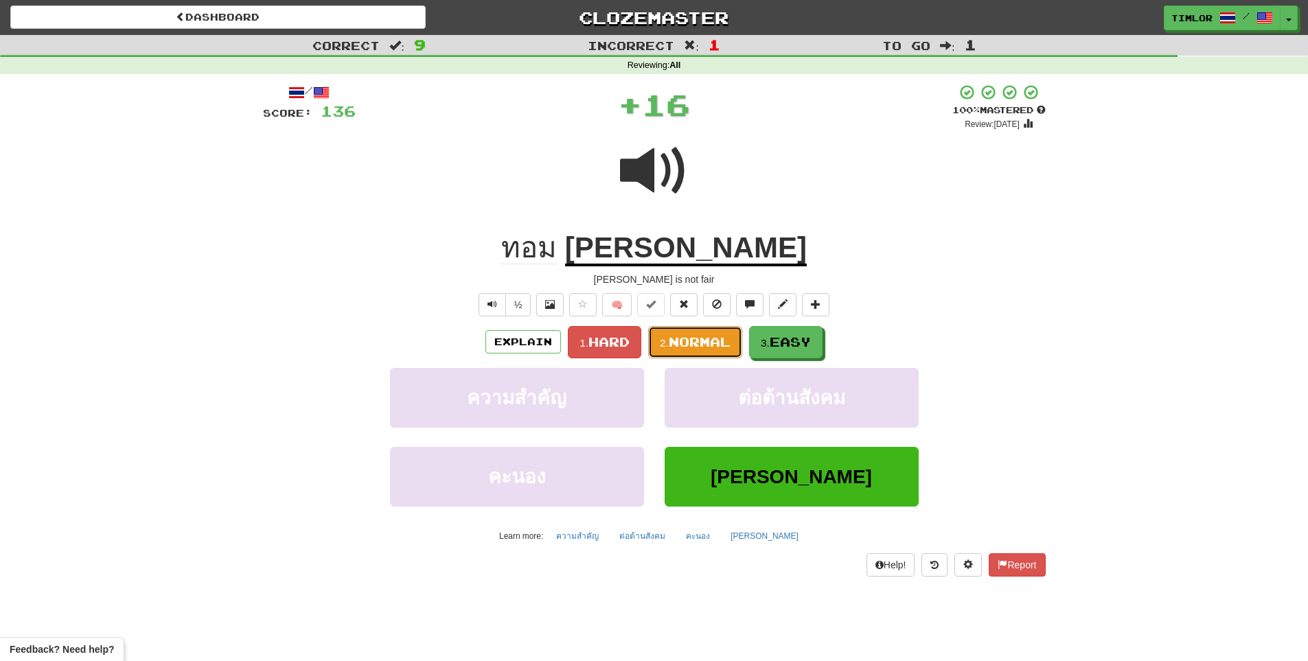
click at [718, 340] on span "Normal" at bounding box center [700, 341] width 62 height 15
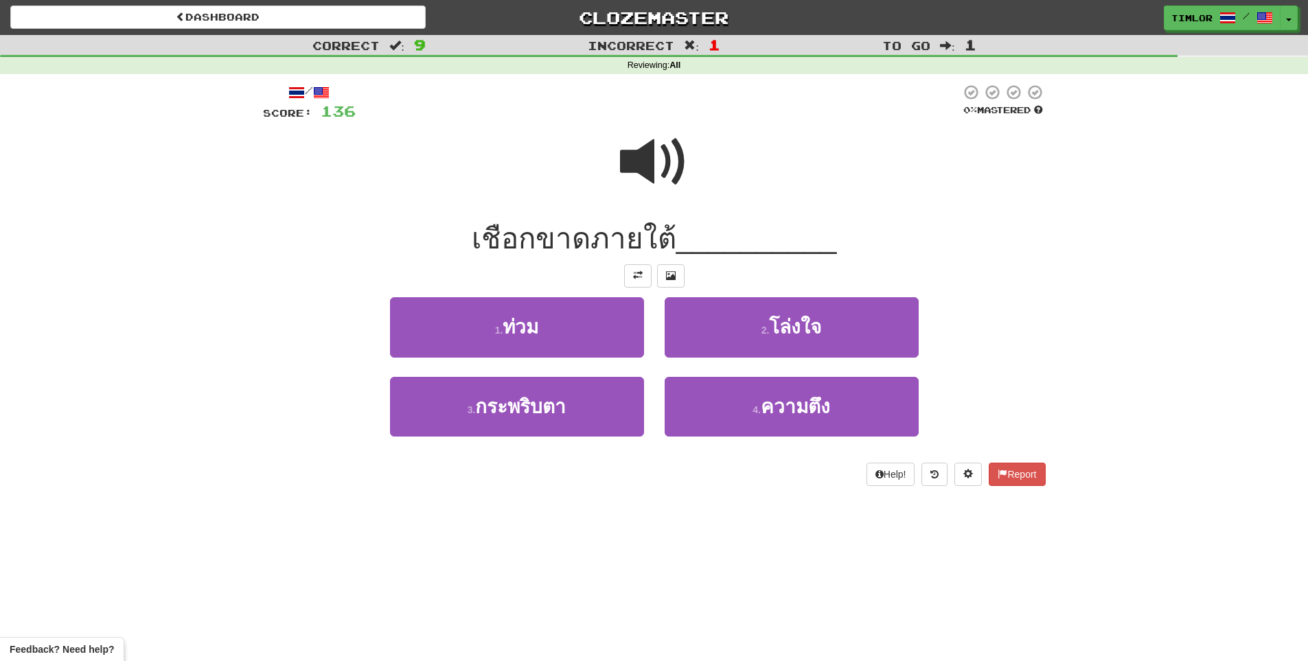
click at [628, 181] on span at bounding box center [654, 162] width 69 height 69
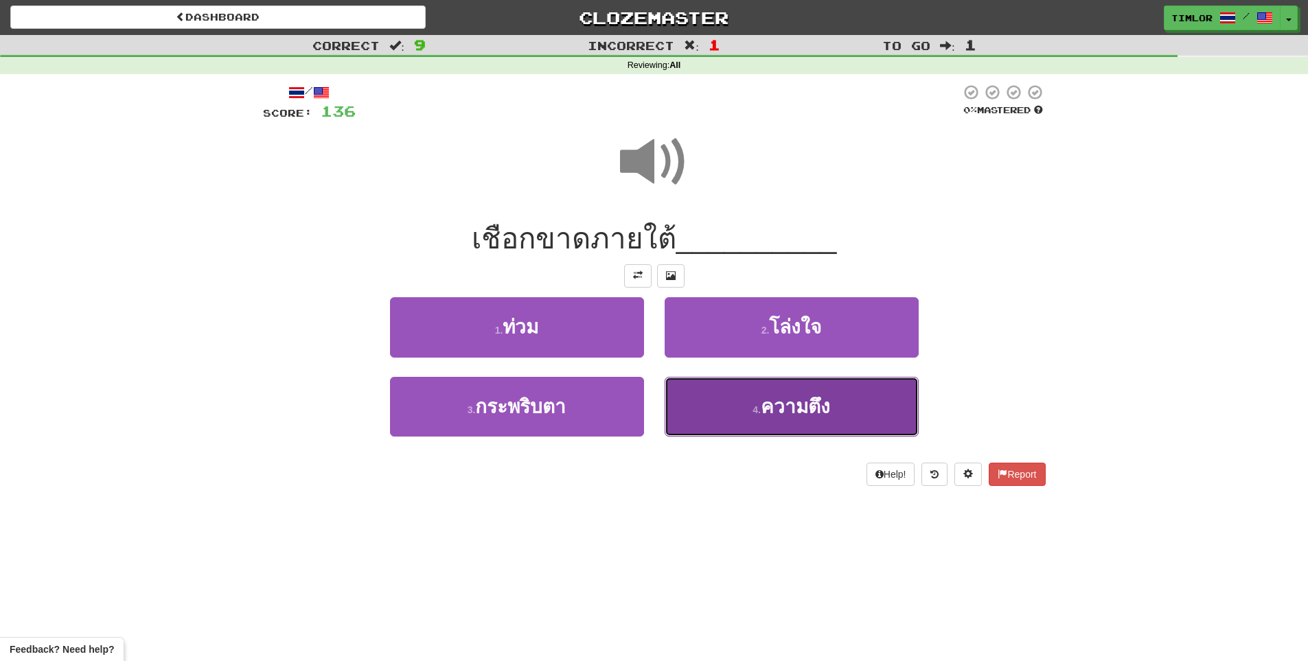
click at [752, 425] on button "4 . ความตึง" at bounding box center [792, 407] width 254 height 60
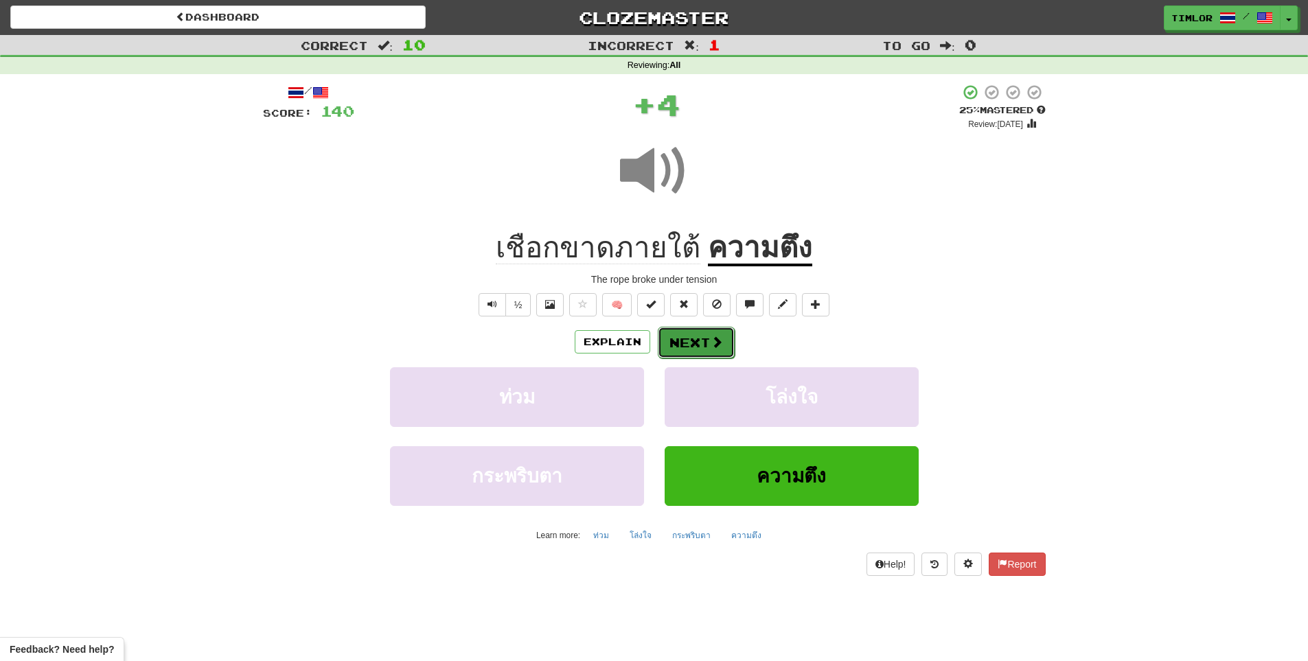
click at [672, 336] on button "Next" at bounding box center [696, 343] width 77 height 32
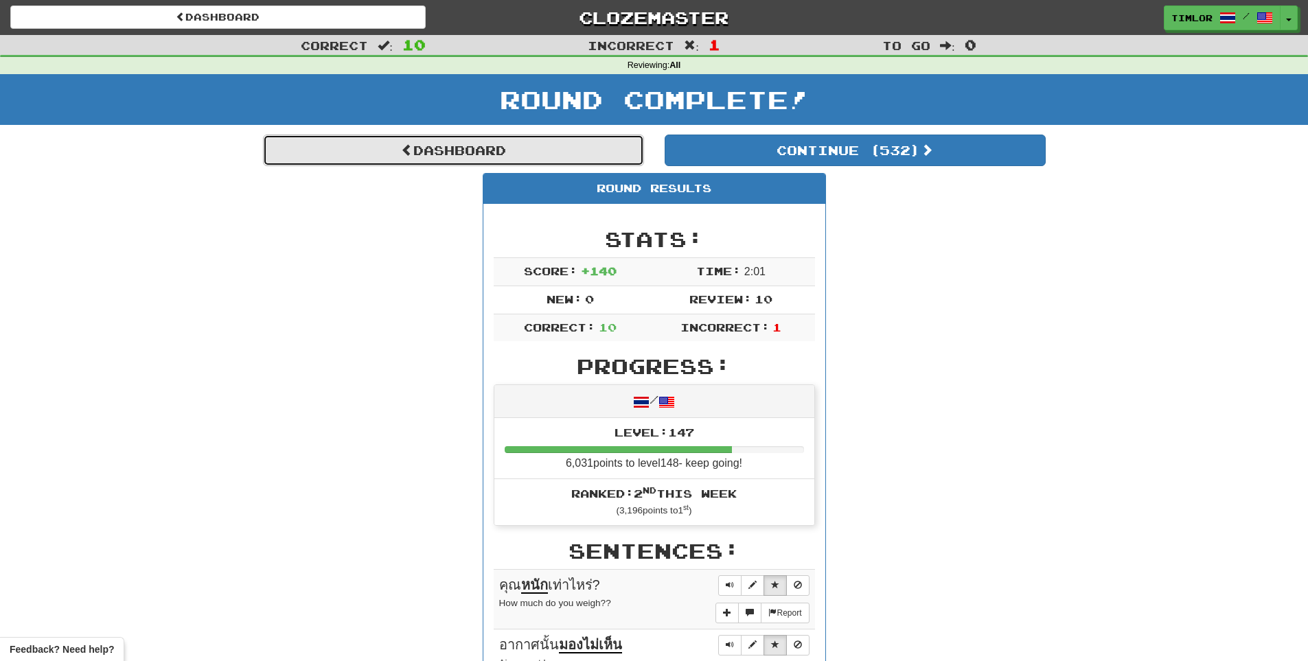
click at [539, 147] on link "Dashboard" at bounding box center [453, 151] width 381 height 32
